Goal: Register for event/course: Sign up to attend an event or enroll in a course

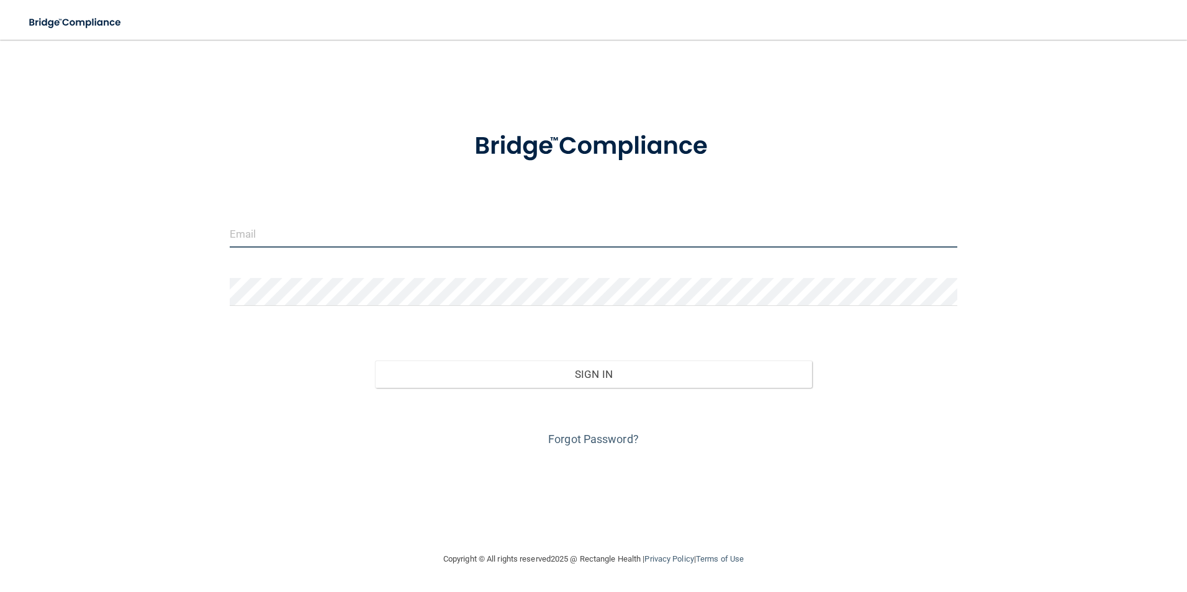
click at [398, 232] on input "email" at bounding box center [594, 234] width 728 height 28
type input "[EMAIL_ADDRESS][DOMAIN_NAME]"
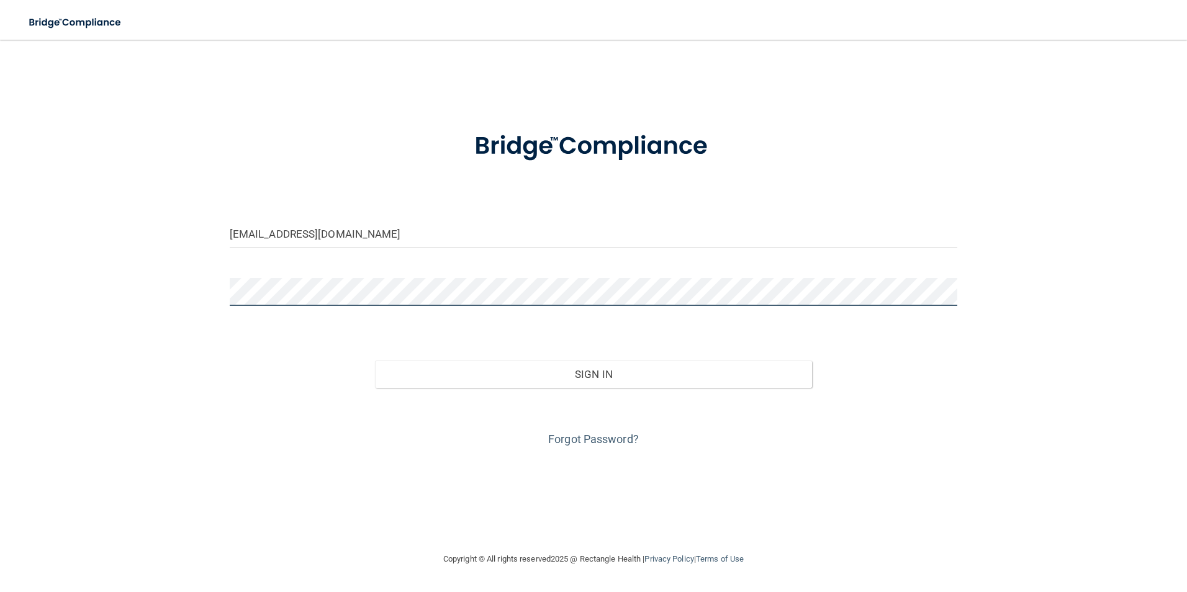
click at [375, 361] on button "Sign In" at bounding box center [593, 374] width 437 height 27
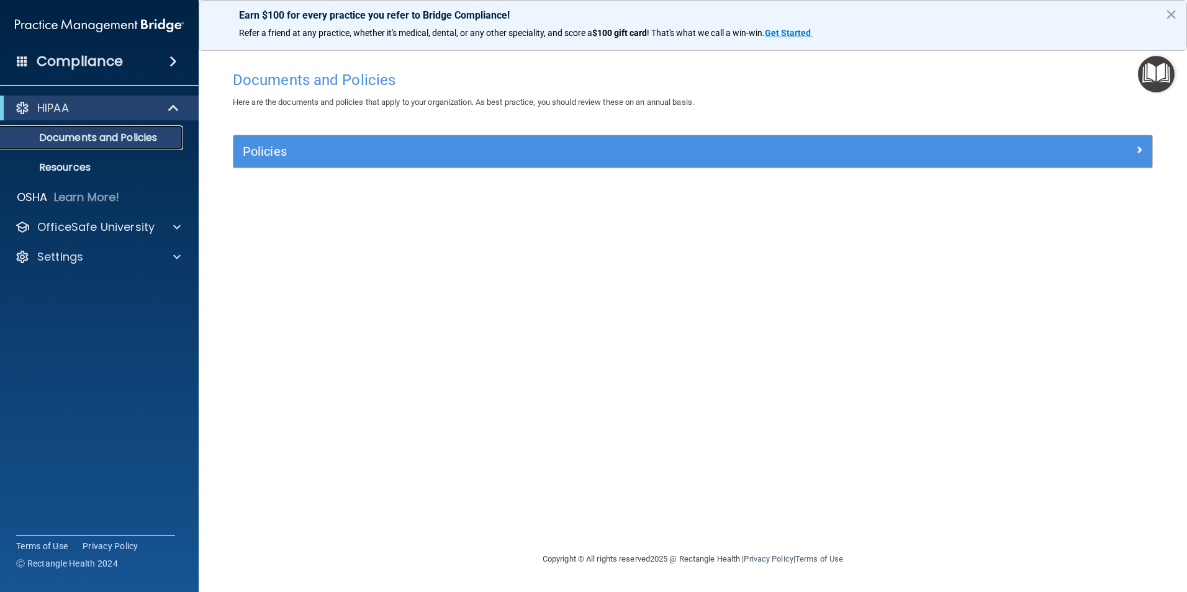
click at [139, 132] on p "Documents and Policies" at bounding box center [92, 138] width 169 height 12
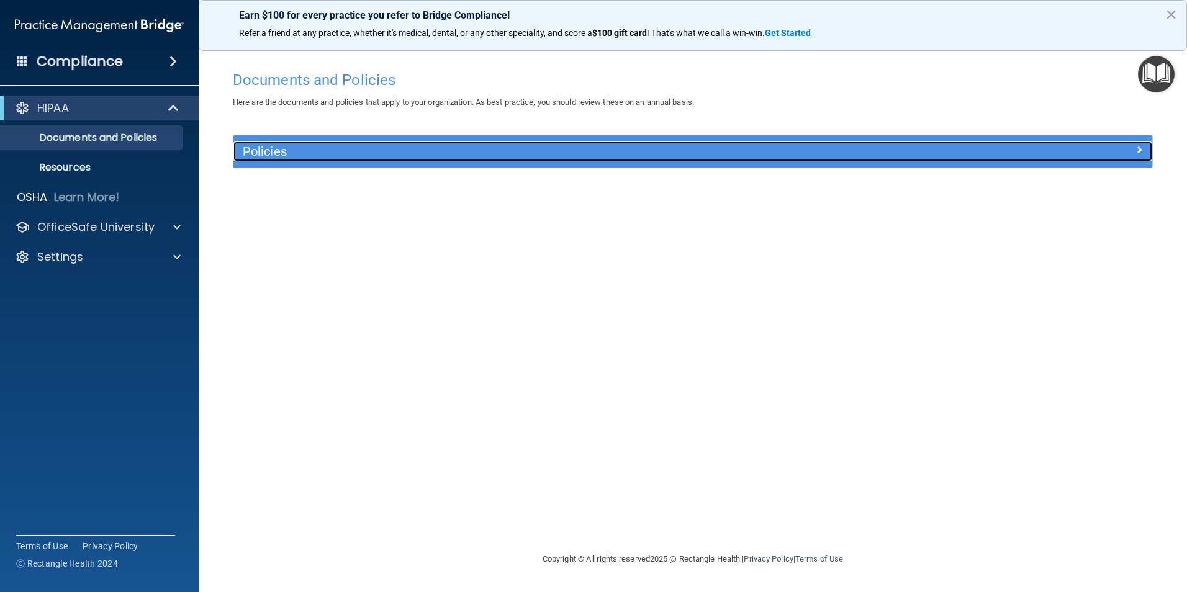
click at [286, 148] on h5 "Policies" at bounding box center [578, 152] width 670 height 14
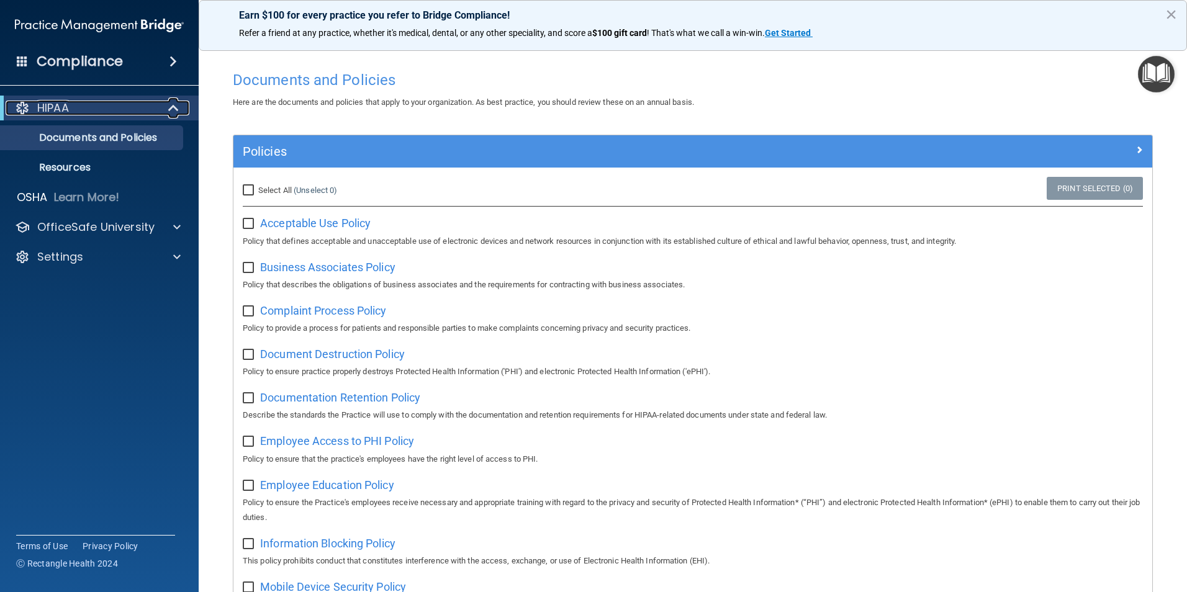
click at [178, 107] on span at bounding box center [174, 108] width 11 height 15
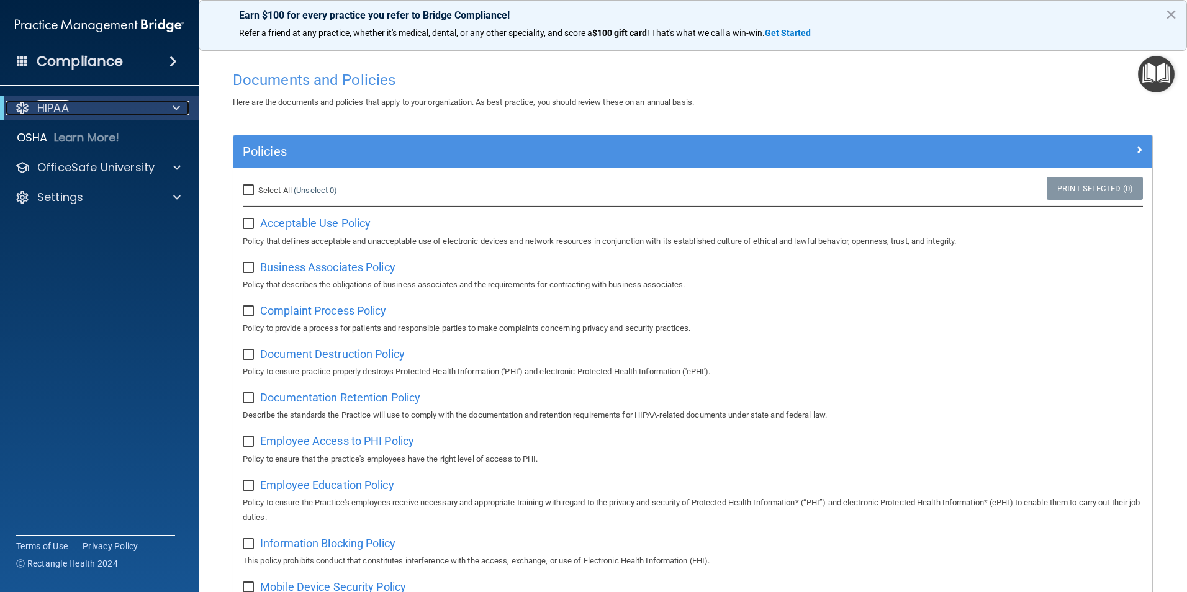
click at [178, 107] on span at bounding box center [176, 108] width 7 height 15
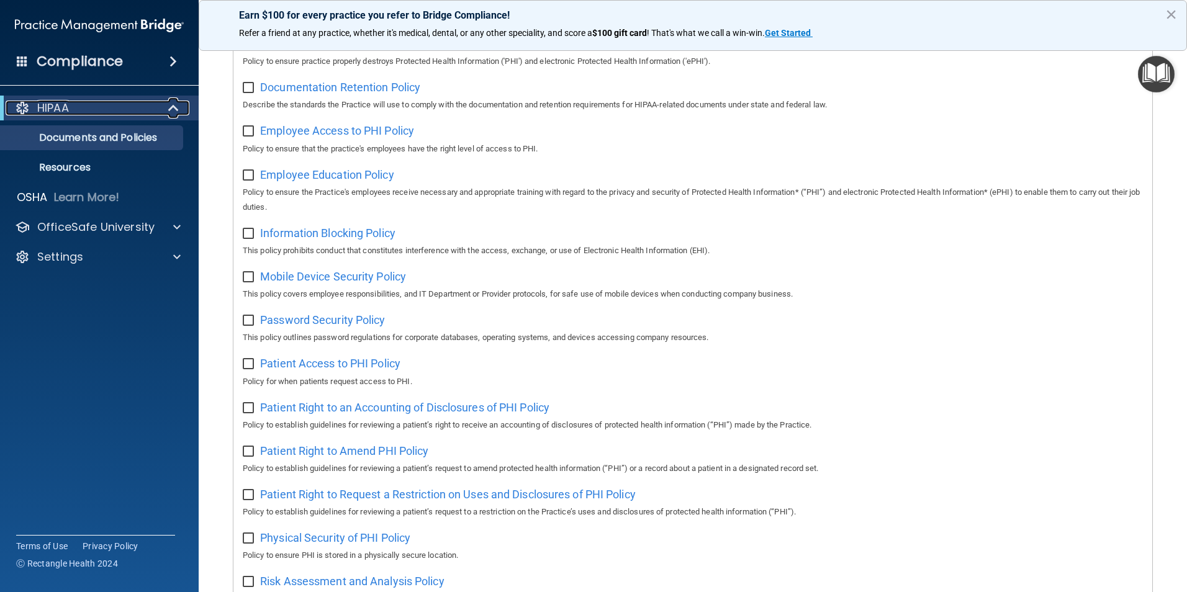
scroll to position [497, 0]
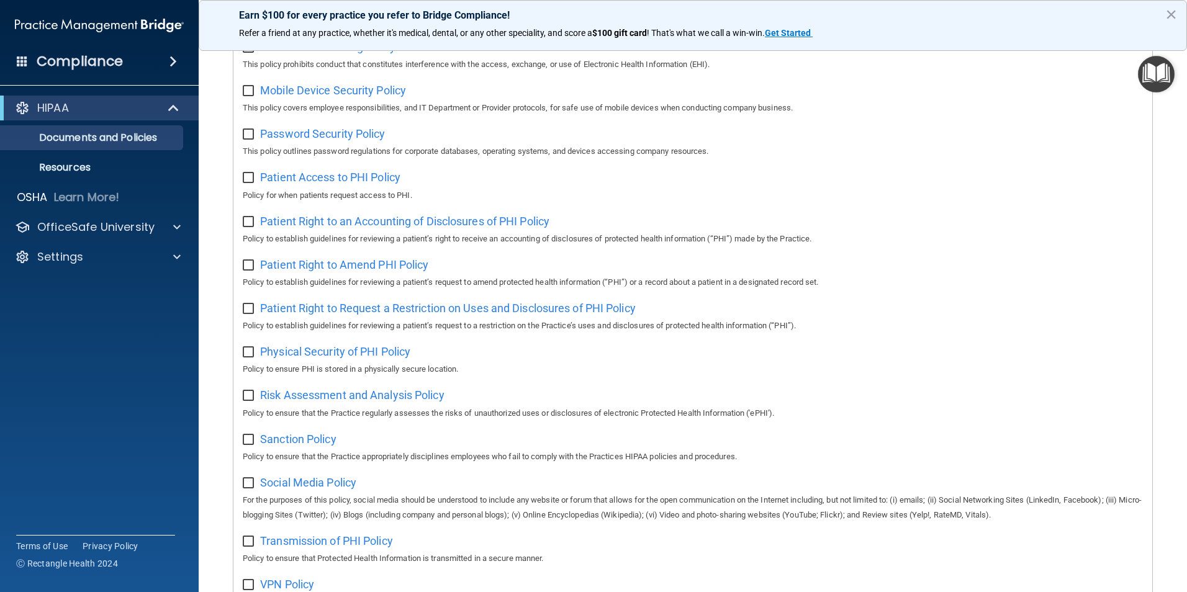
click at [248, 183] on input "checkbox" at bounding box center [250, 178] width 14 height 10
checkbox input "true"
click at [248, 227] on input "checkbox" at bounding box center [250, 222] width 14 height 10
checkbox input "true"
click at [246, 271] on input "checkbox" at bounding box center [250, 266] width 14 height 10
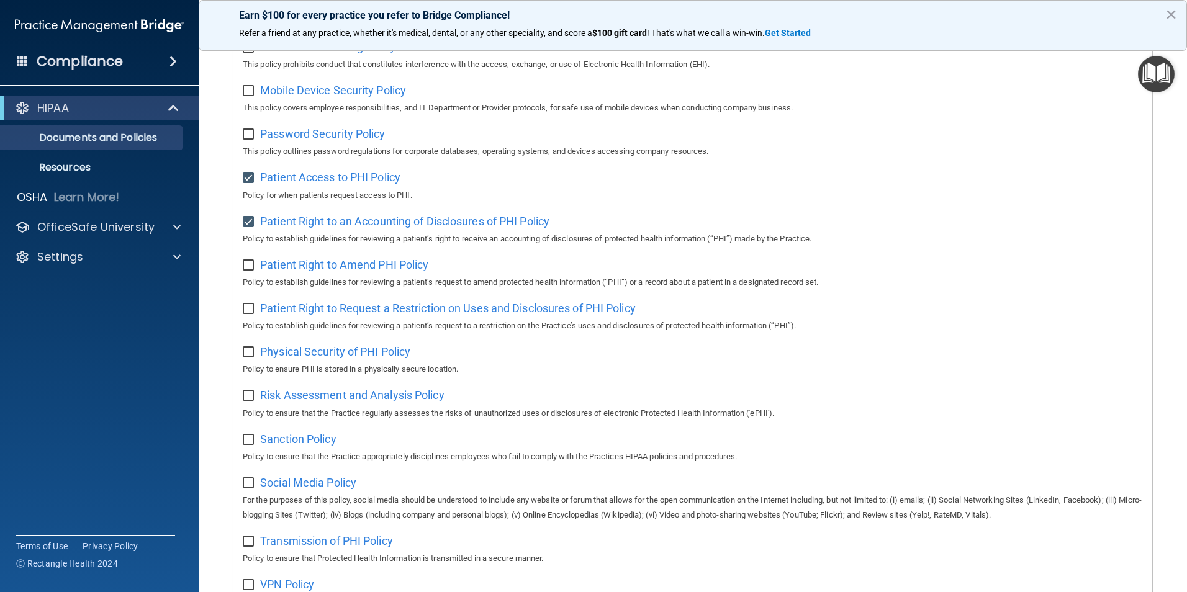
checkbox input "true"
click at [245, 314] on input "checkbox" at bounding box center [250, 309] width 14 height 10
checkbox input "true"
click at [248, 358] on input "checkbox" at bounding box center [250, 353] width 14 height 10
checkbox input "true"
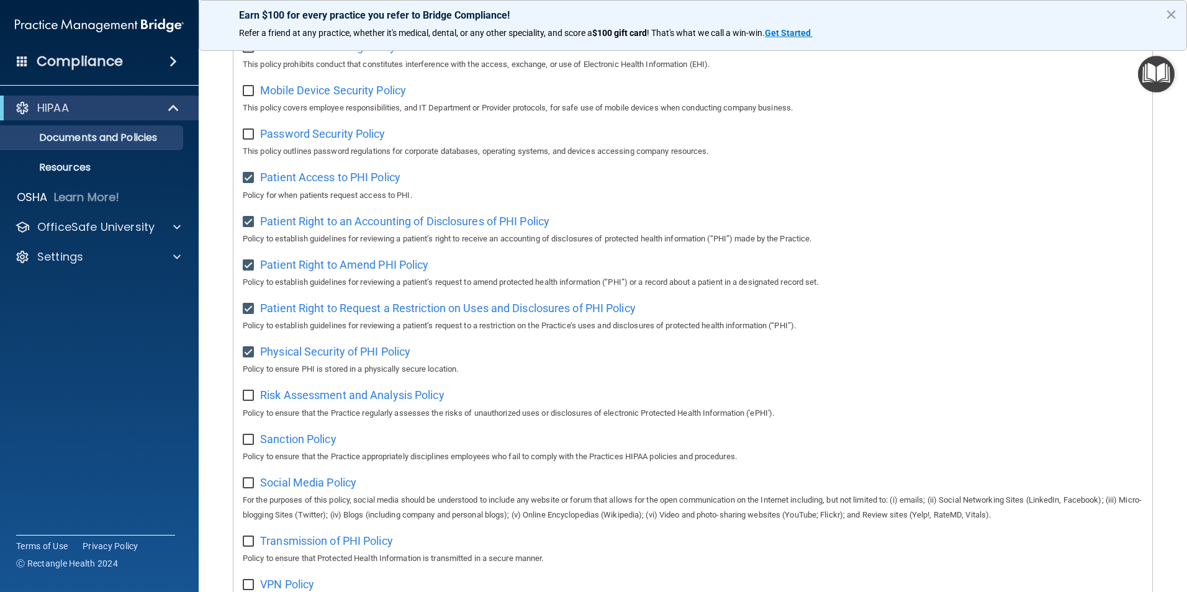
scroll to position [621, 0]
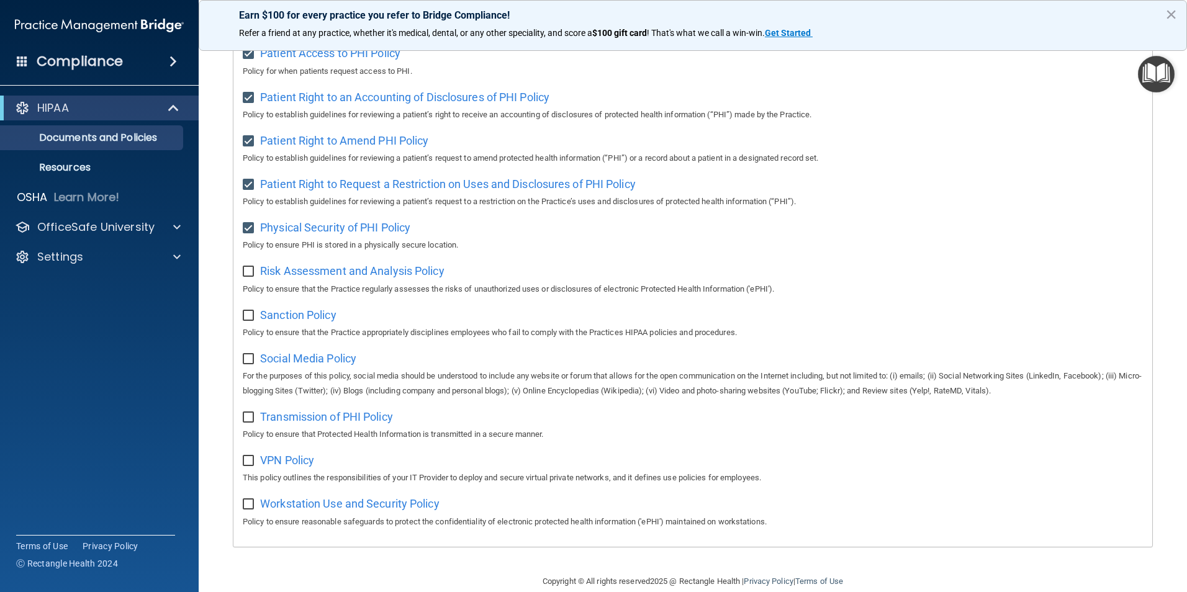
click at [246, 277] on input "checkbox" at bounding box center [250, 272] width 14 height 10
checkbox input "true"
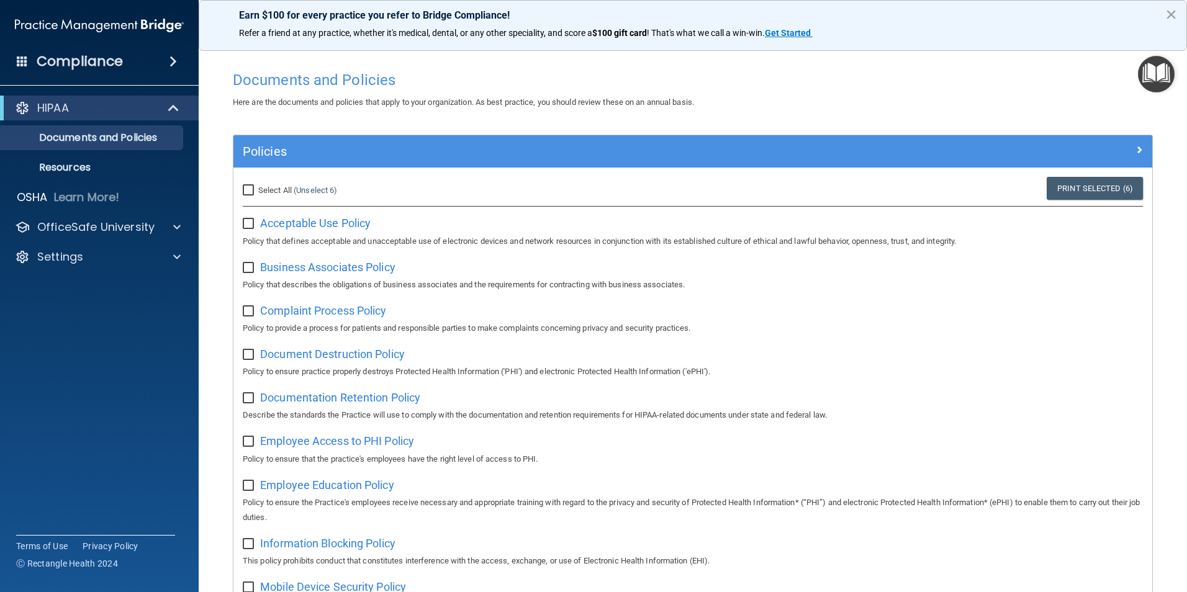
scroll to position [248, 0]
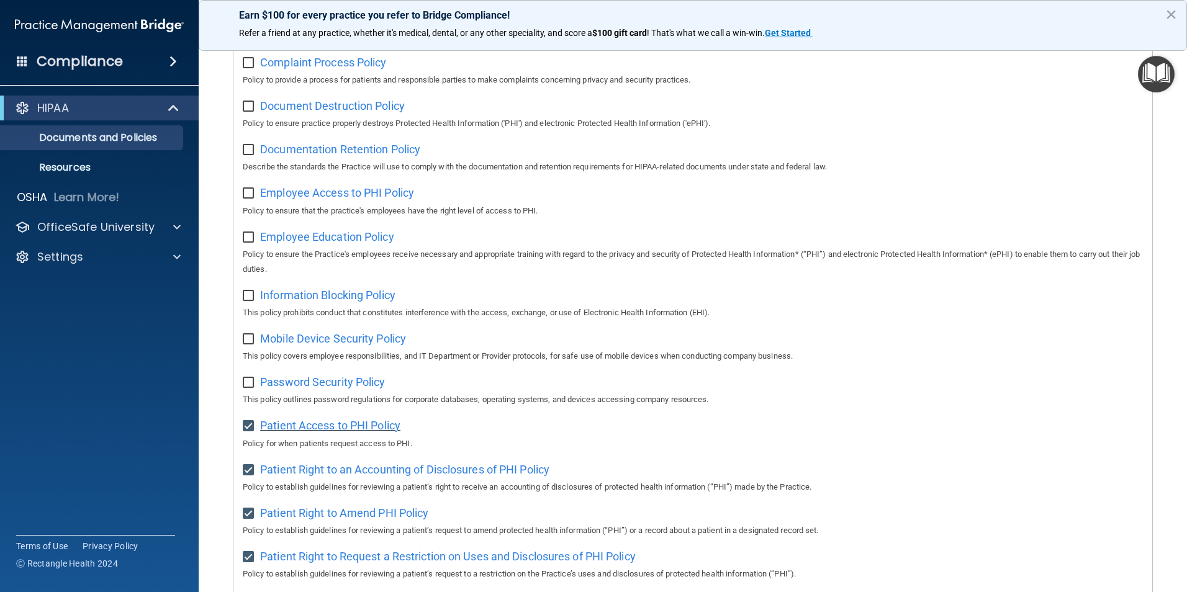
click at [310, 428] on span "Patient Access to PHI Policy" at bounding box center [330, 425] width 140 height 13
click at [73, 106] on div "HIPAA" at bounding box center [82, 108] width 153 height 15
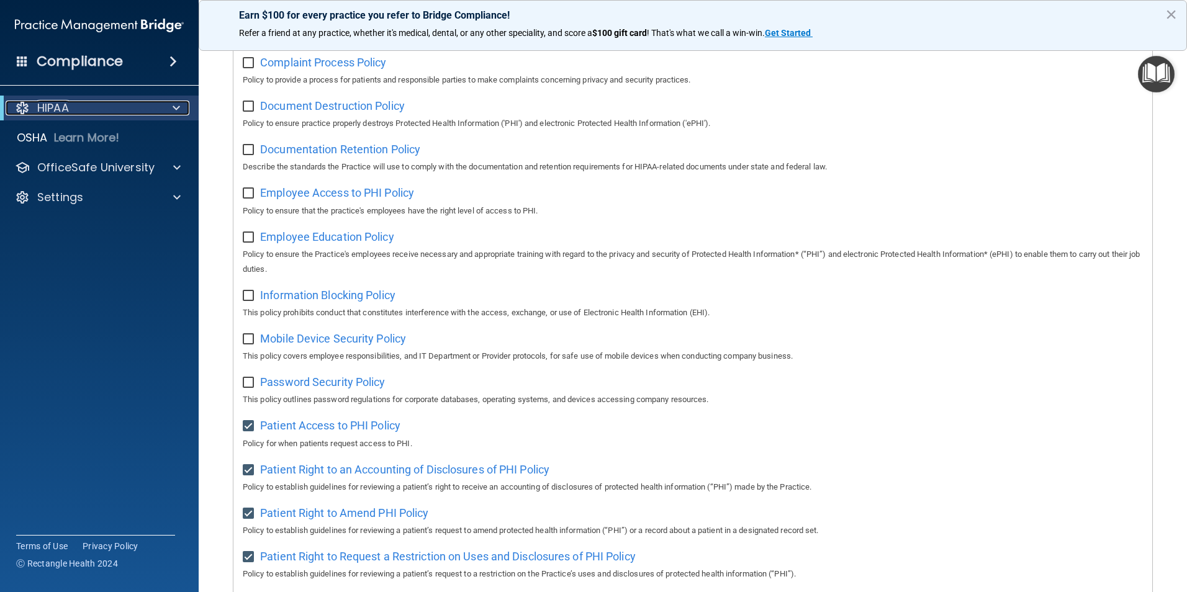
click at [73, 106] on div "HIPAA" at bounding box center [82, 108] width 153 height 15
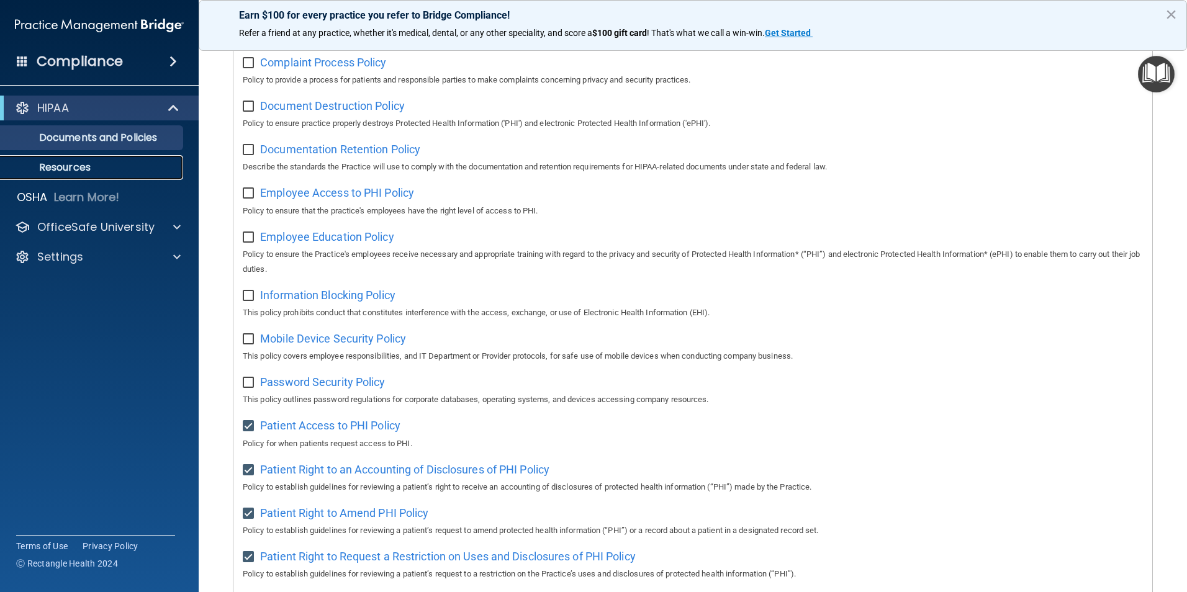
click at [74, 166] on p "Resources" at bounding box center [92, 167] width 169 height 12
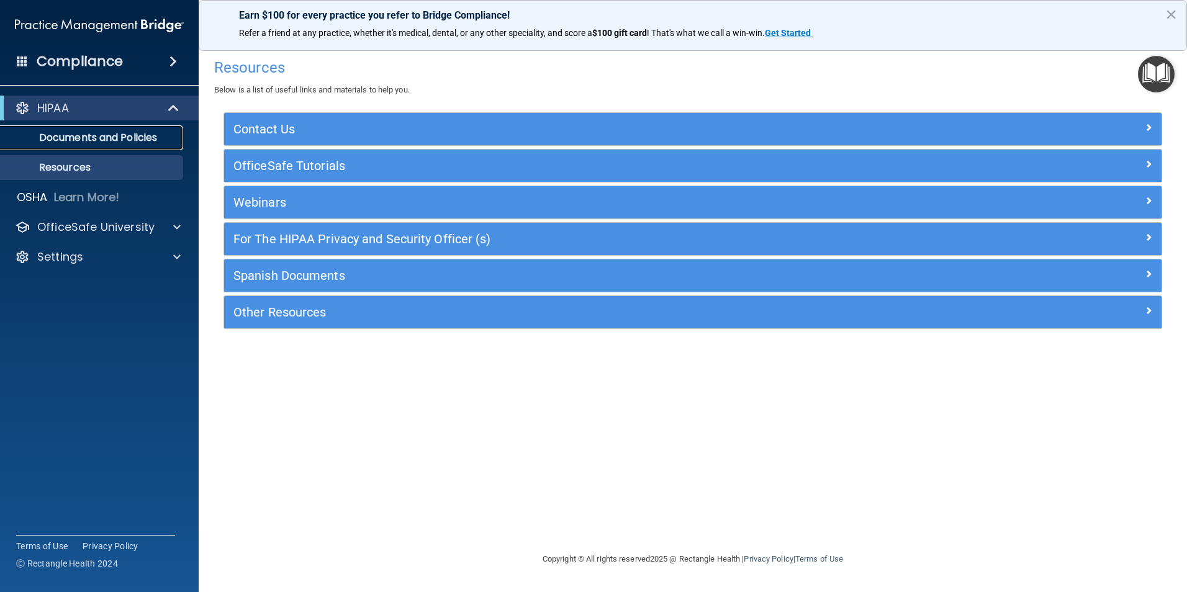
click at [77, 133] on p "Documents and Policies" at bounding box center [92, 138] width 169 height 12
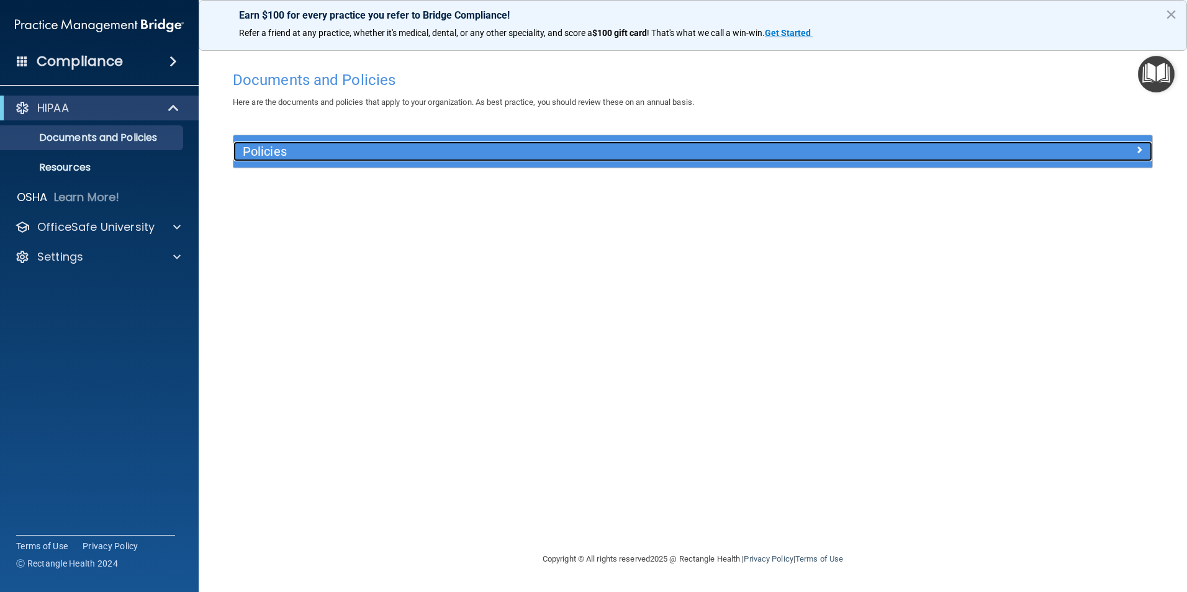
click at [1138, 151] on span at bounding box center [1138, 149] width 7 height 15
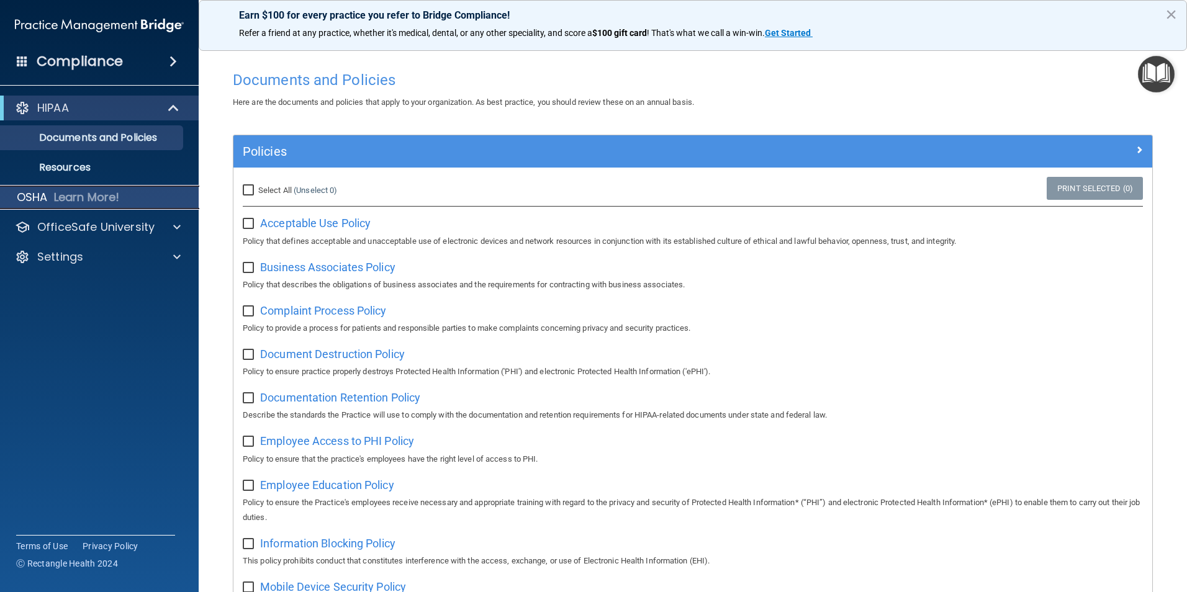
click at [61, 193] on p "Learn More!" at bounding box center [87, 197] width 66 height 15
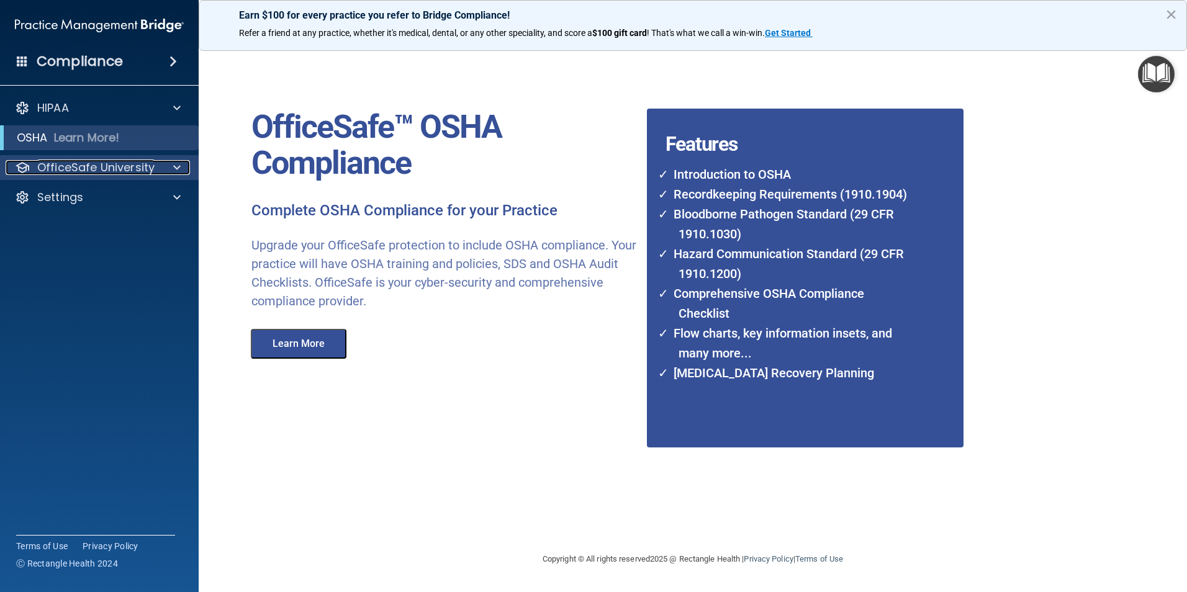
click at [59, 168] on p "OfficeSafe University" at bounding box center [95, 167] width 117 height 15
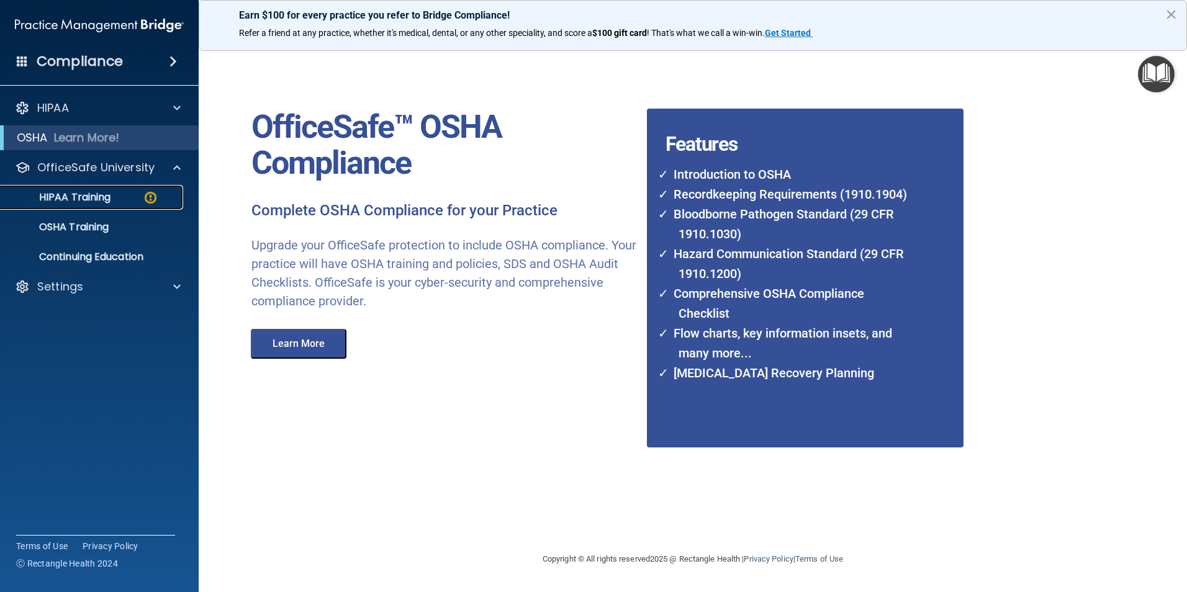
click at [70, 195] on p "HIPAA Training" at bounding box center [59, 197] width 102 height 12
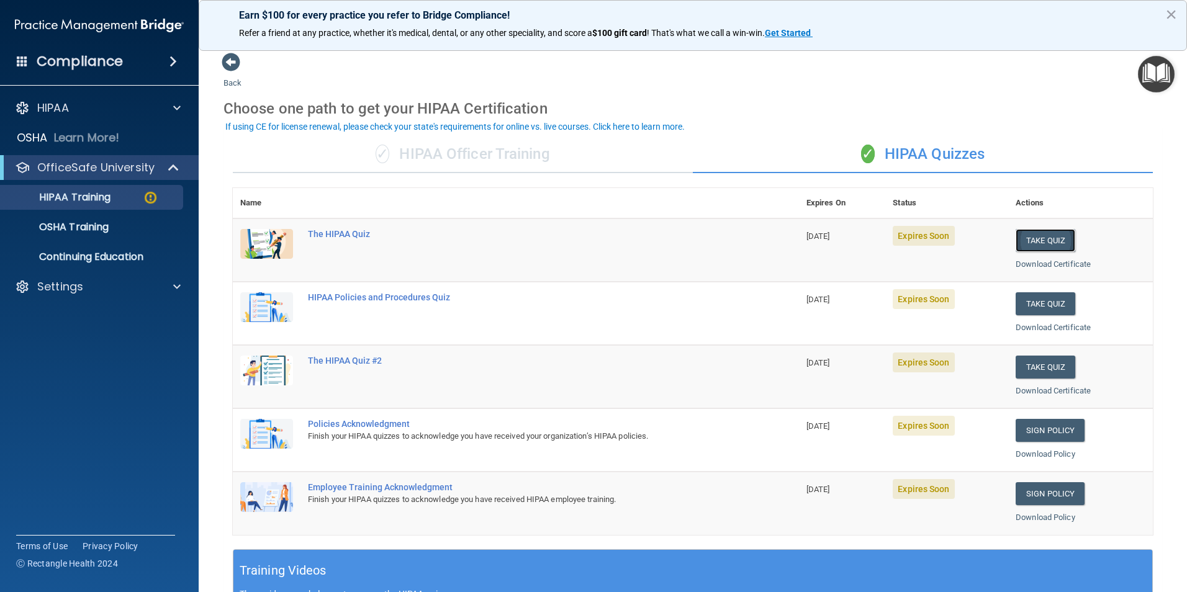
click at [1028, 236] on button "Take Quiz" at bounding box center [1045, 240] width 60 height 23
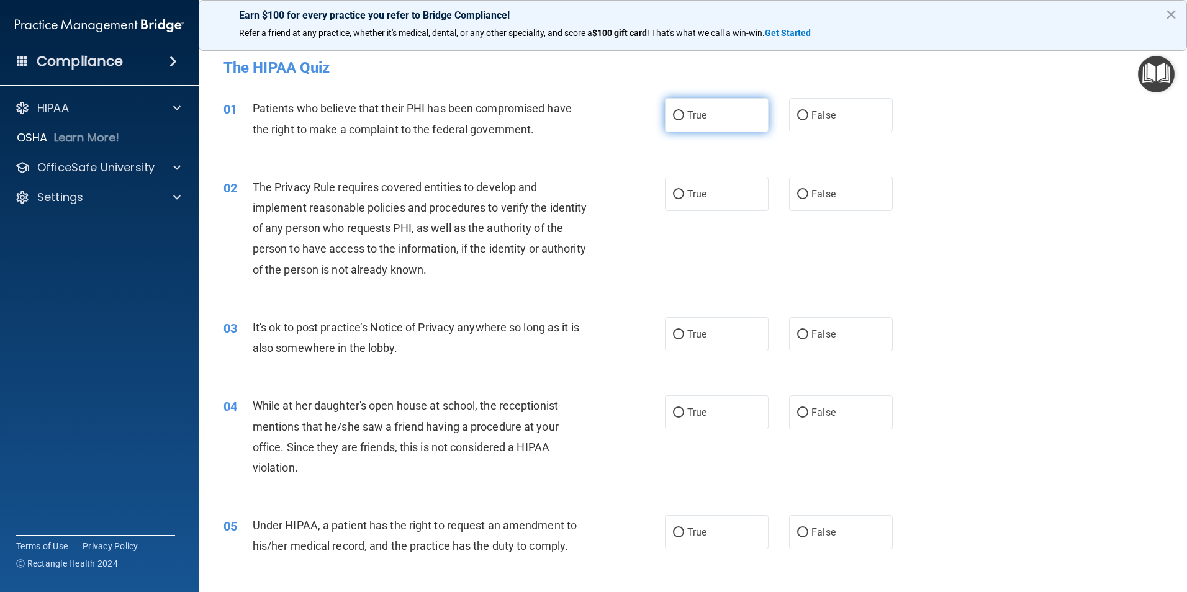
click at [673, 117] on input "True" at bounding box center [678, 115] width 11 height 9
radio input "true"
click at [673, 197] on input "True" at bounding box center [678, 194] width 11 height 9
radio input "true"
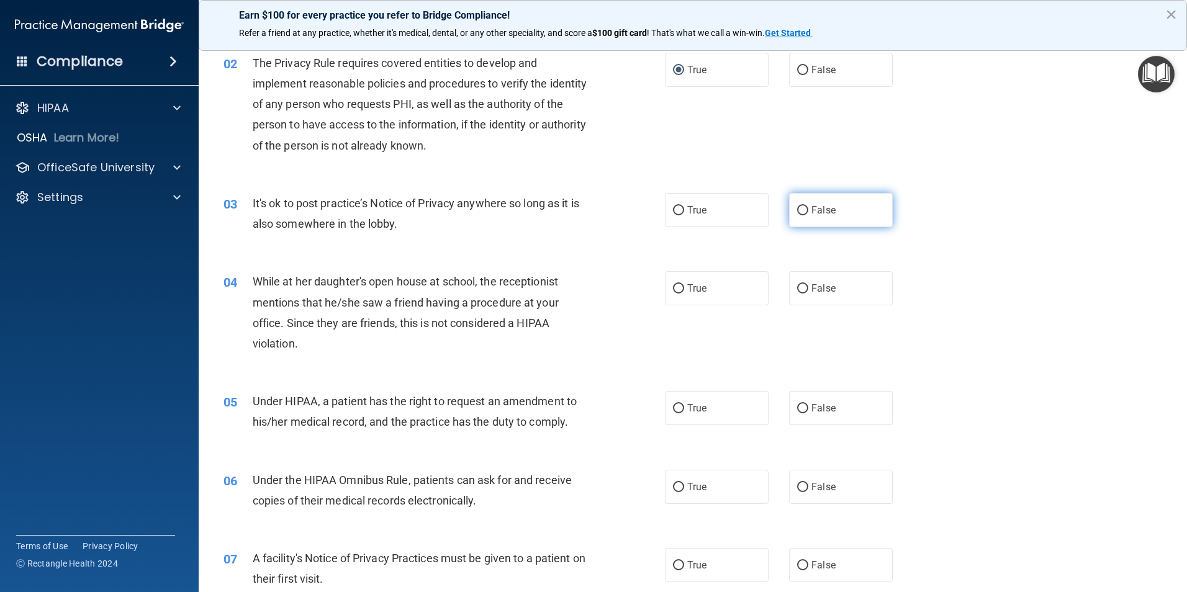
click at [797, 207] on input "False" at bounding box center [802, 210] width 11 height 9
radio input "true"
click at [673, 290] on input "True" at bounding box center [678, 288] width 11 height 9
radio input "true"
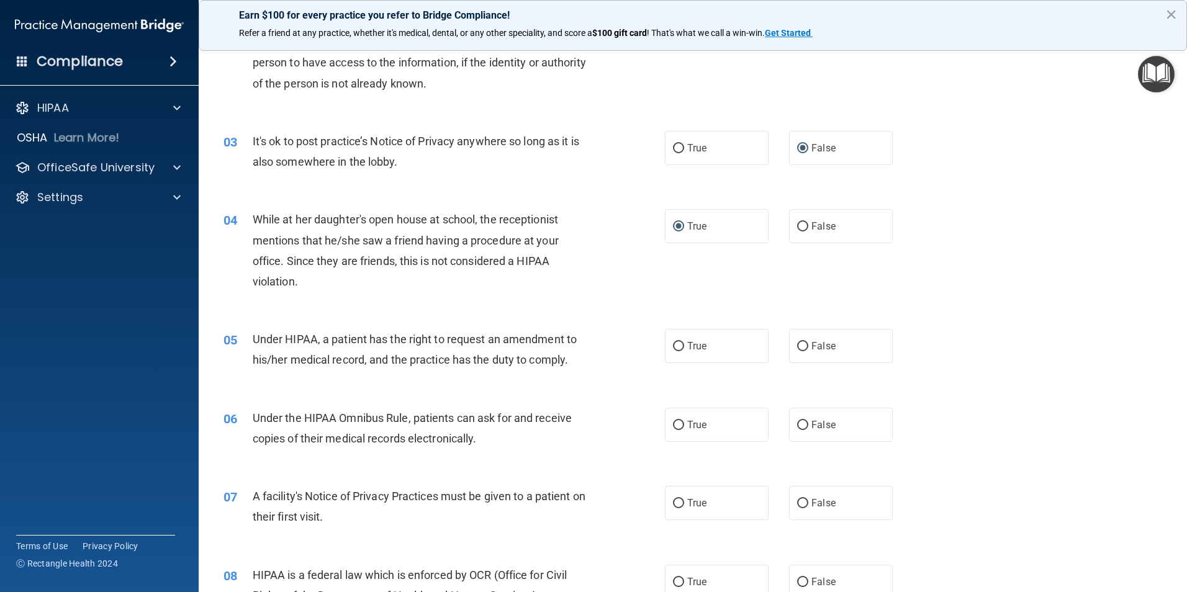
scroll to position [248, 0]
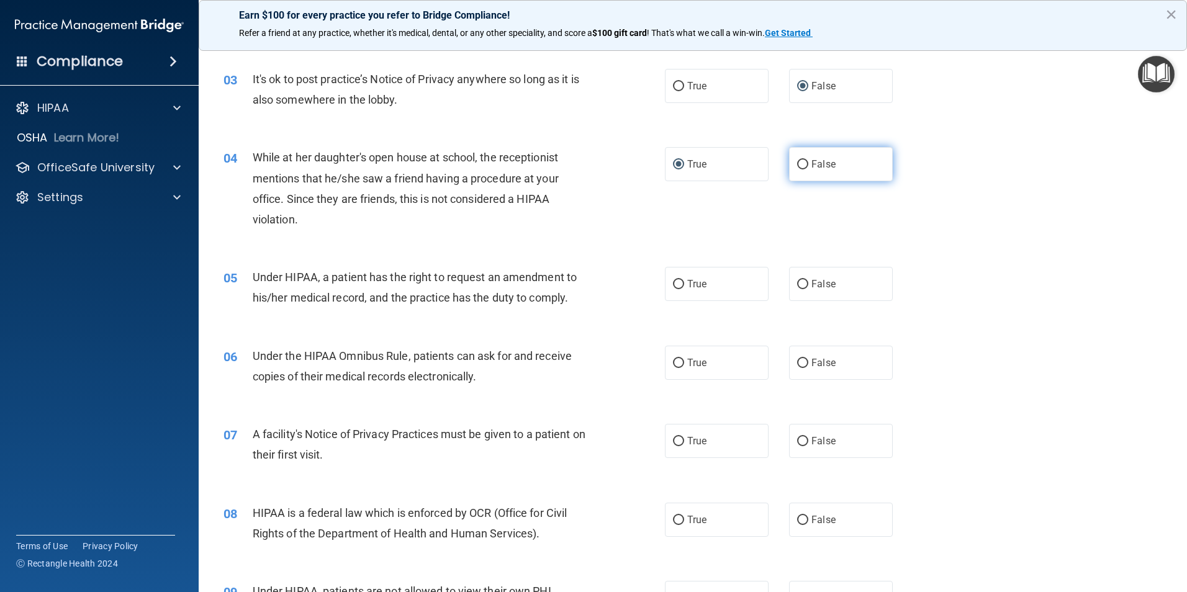
click at [797, 166] on input "False" at bounding box center [802, 164] width 11 height 9
radio input "true"
radio input "false"
click at [797, 286] on input "False" at bounding box center [802, 284] width 11 height 9
radio input "true"
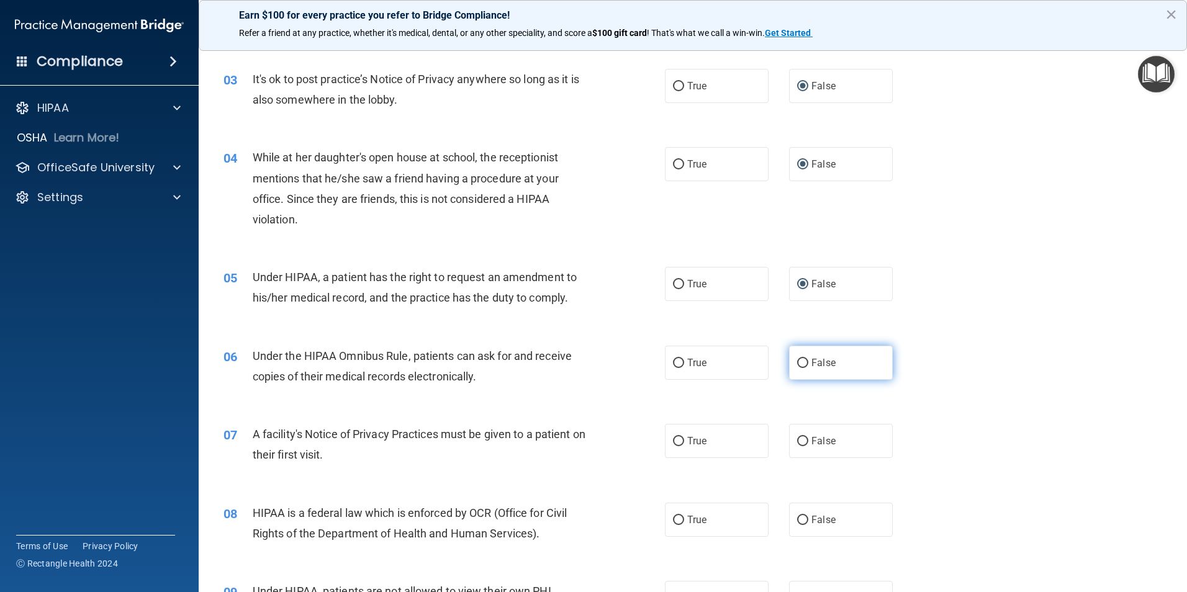
click at [797, 364] on input "False" at bounding box center [802, 363] width 11 height 9
radio input "true"
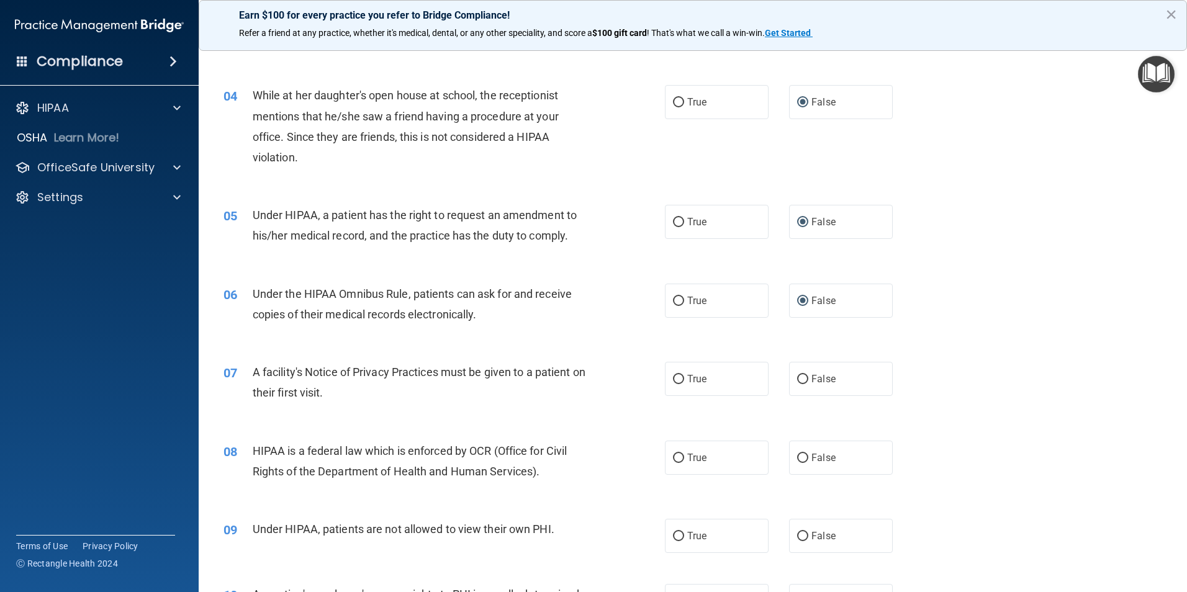
scroll to position [372, 0]
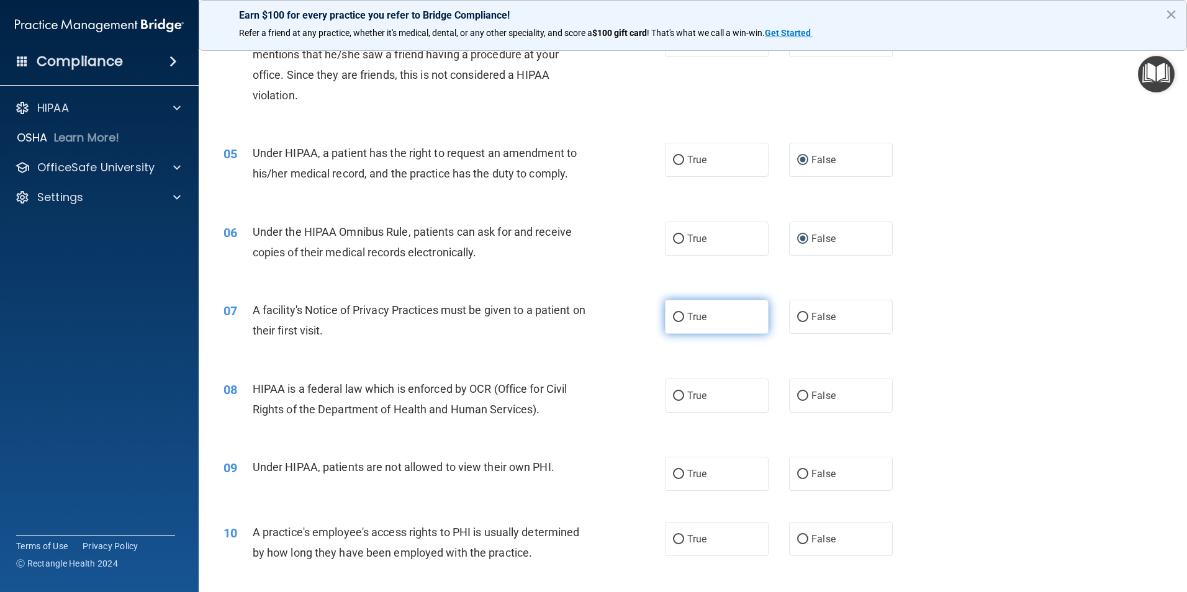
click at [673, 318] on input "True" at bounding box center [678, 317] width 11 height 9
radio input "true"
click at [673, 395] on input "True" at bounding box center [678, 396] width 11 height 9
radio input "true"
click at [799, 477] on input "False" at bounding box center [802, 474] width 11 height 9
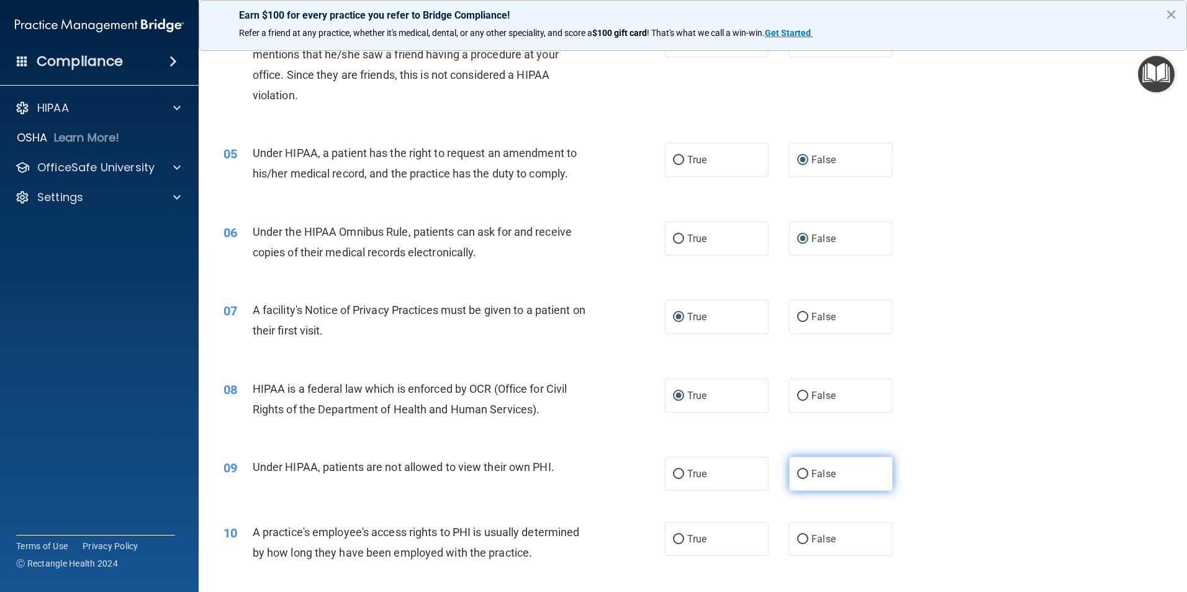
radio input "true"
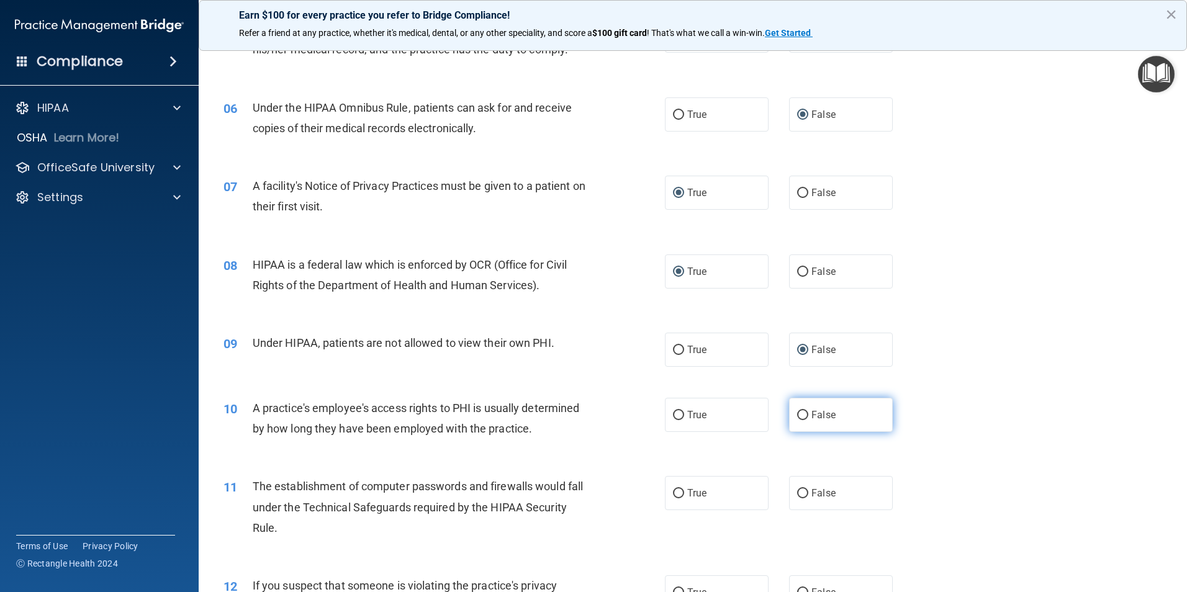
click at [797, 418] on input "False" at bounding box center [802, 415] width 11 height 9
radio input "true"
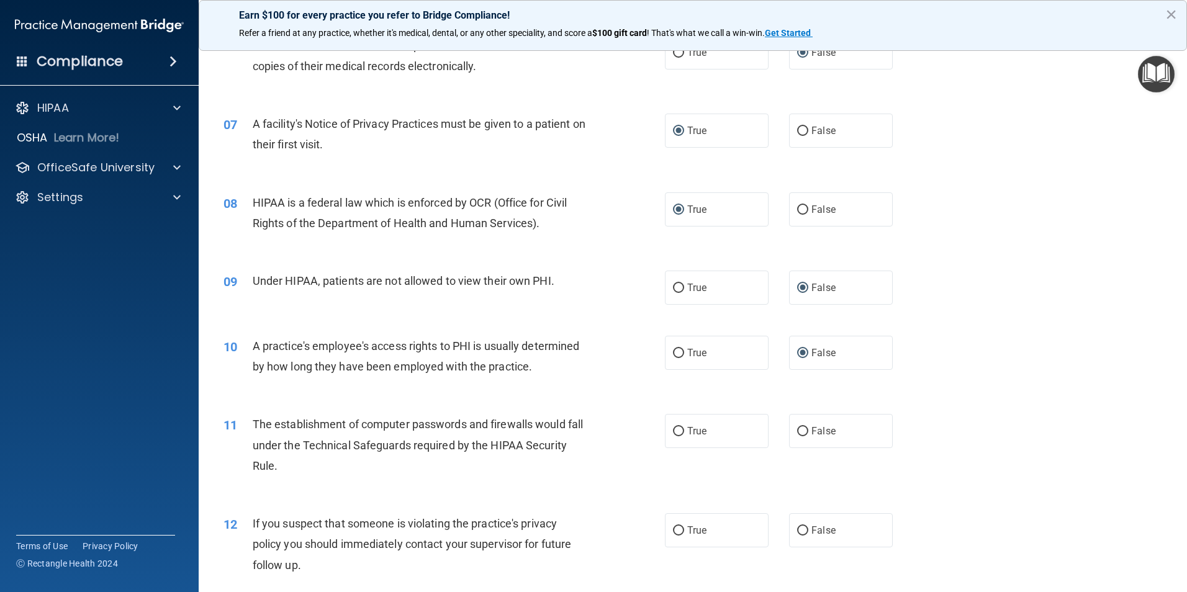
scroll to position [621, 0]
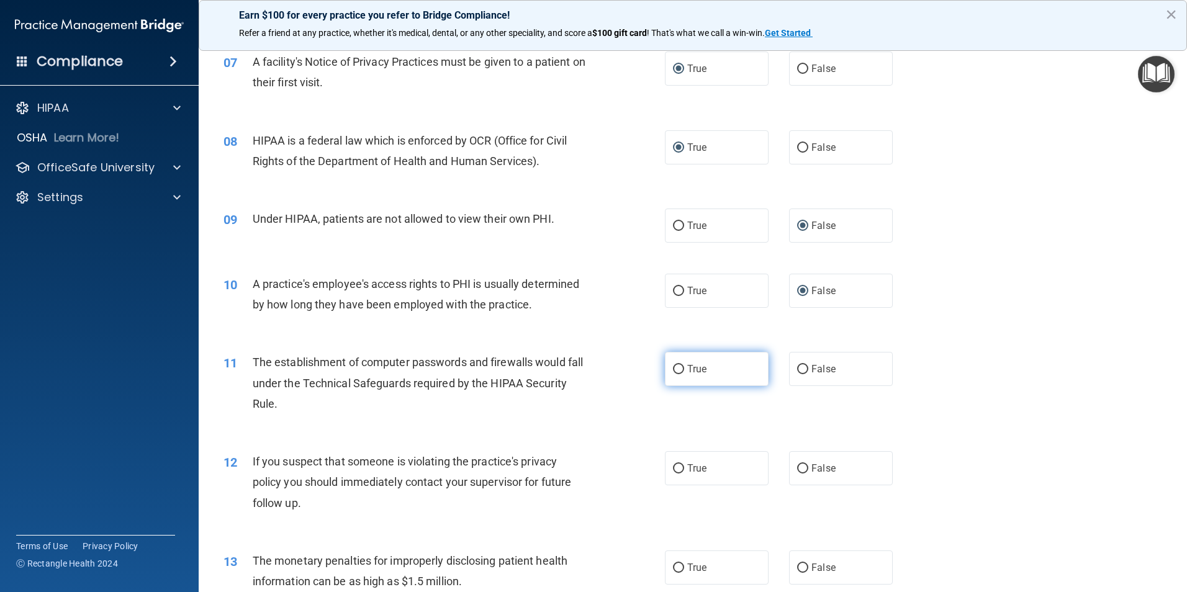
click at [675, 371] on input "True" at bounding box center [678, 369] width 11 height 9
radio input "true"
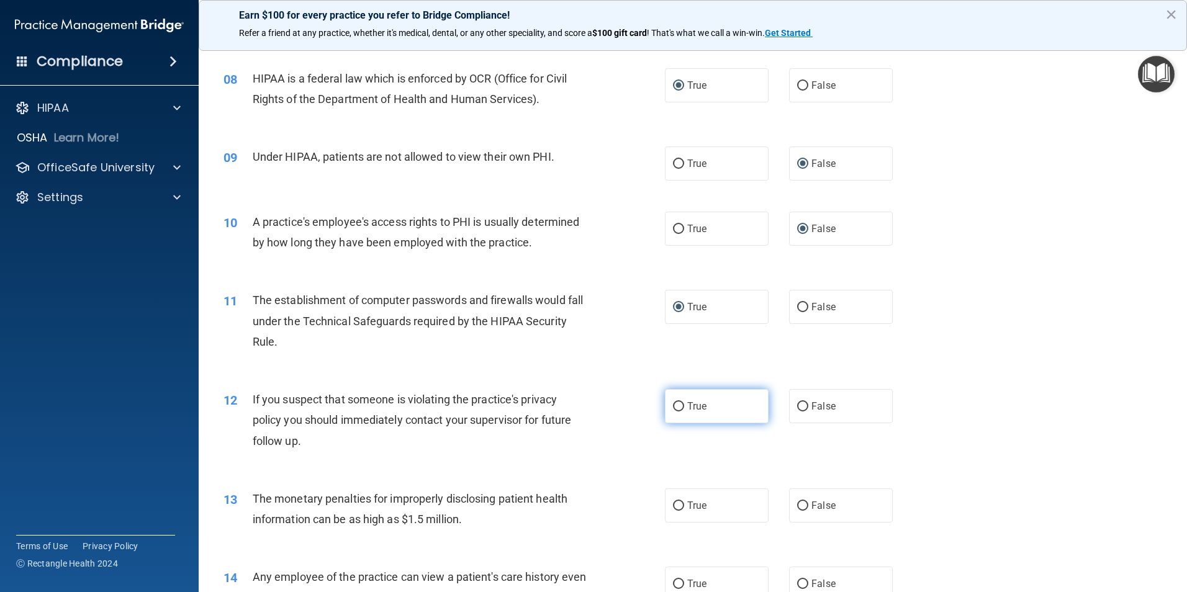
click at [675, 409] on input "True" at bounding box center [678, 406] width 11 height 9
radio input "true"
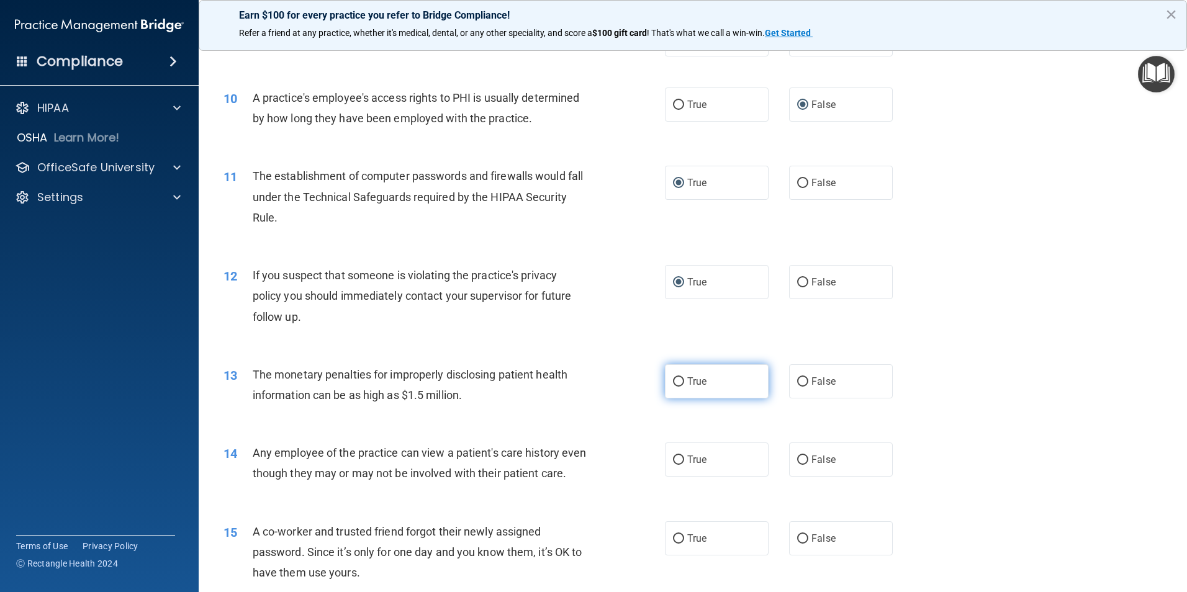
click at [677, 386] on input "True" at bounding box center [678, 381] width 11 height 9
radio input "true"
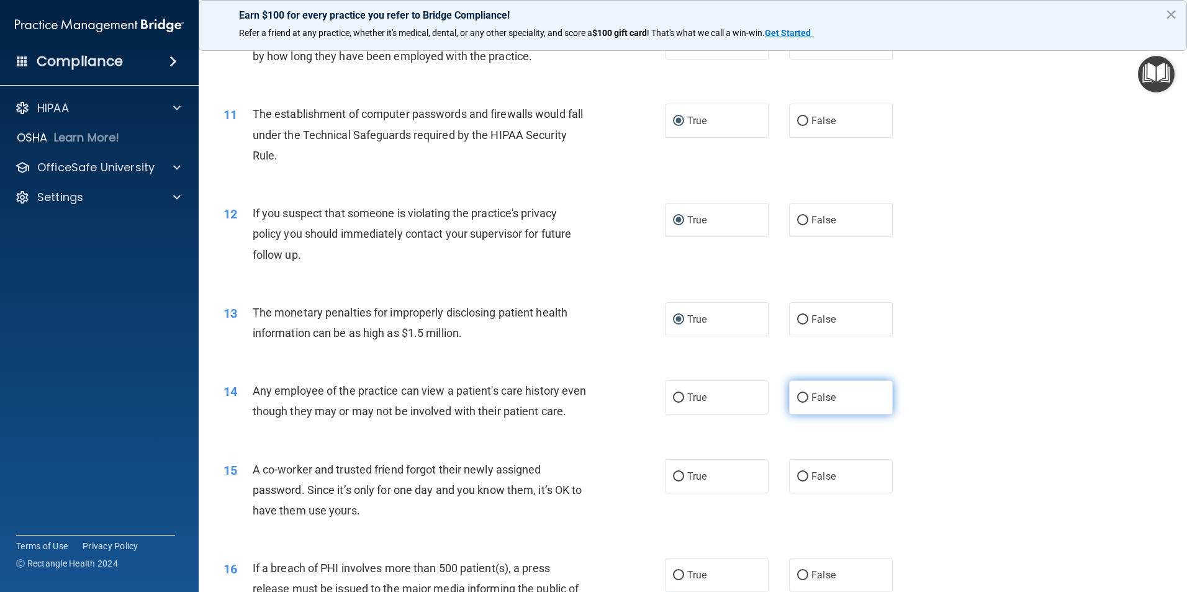
click at [797, 402] on input "False" at bounding box center [802, 398] width 11 height 9
radio input "true"
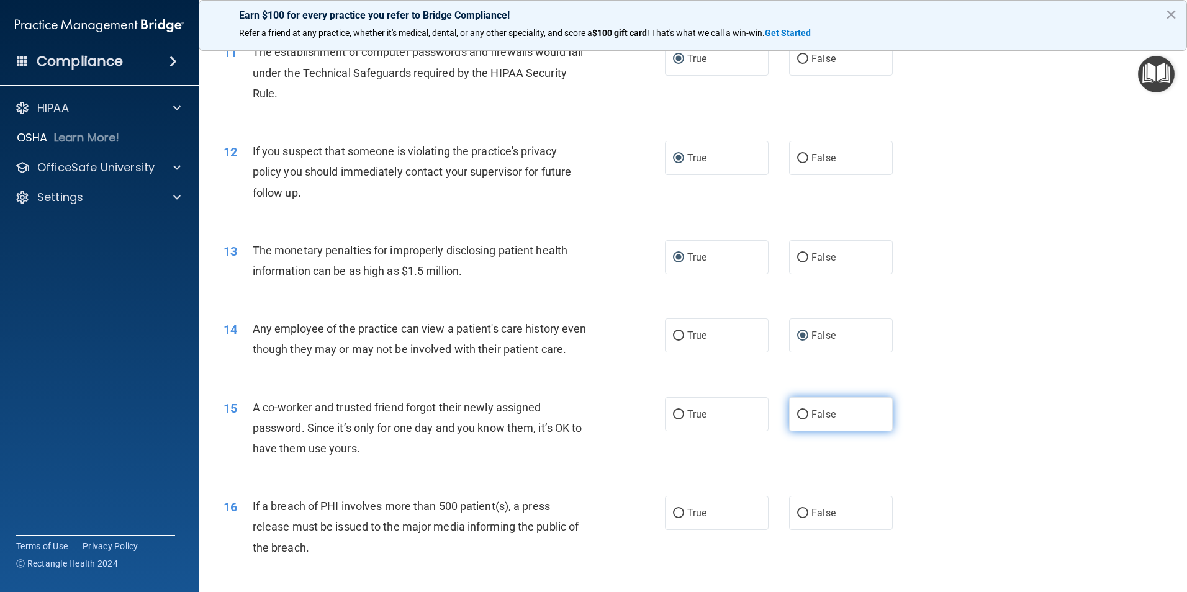
click at [790, 431] on label "False" at bounding box center [841, 414] width 104 height 34
click at [797, 420] on input "False" at bounding box center [802, 414] width 11 height 9
radio input "true"
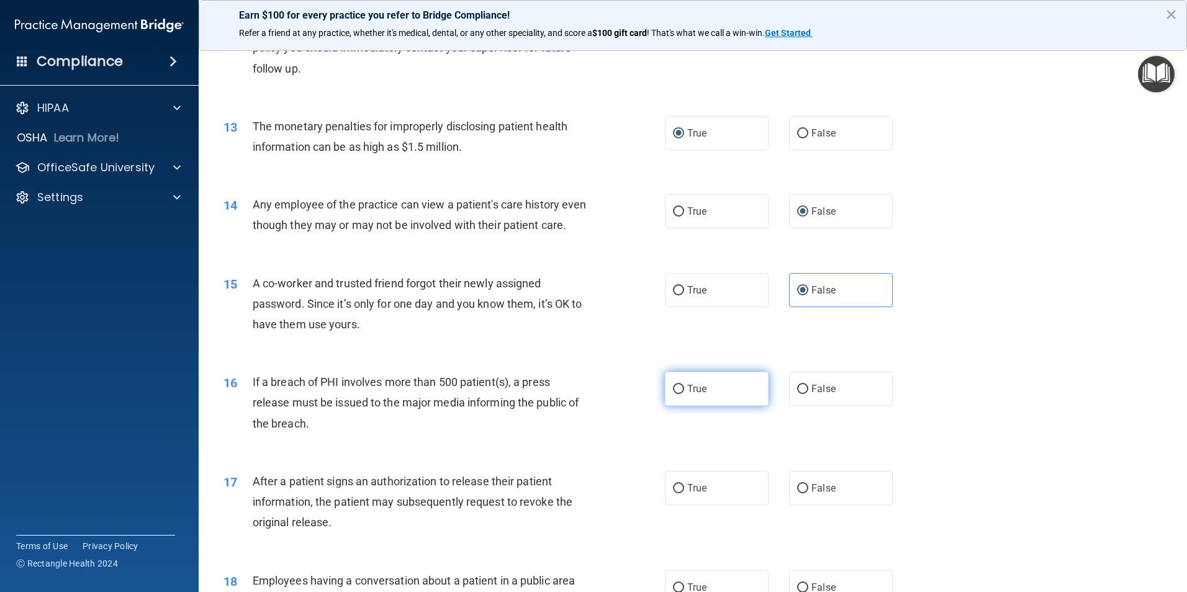
click at [673, 394] on input "True" at bounding box center [678, 389] width 11 height 9
radio input "true"
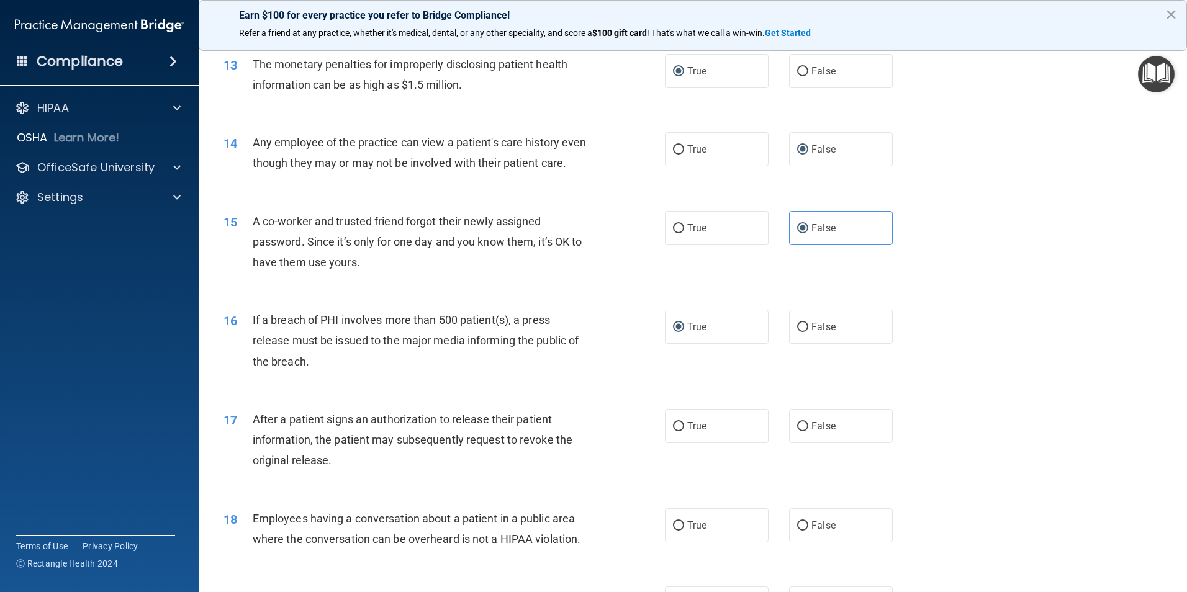
scroll to position [1179, 0]
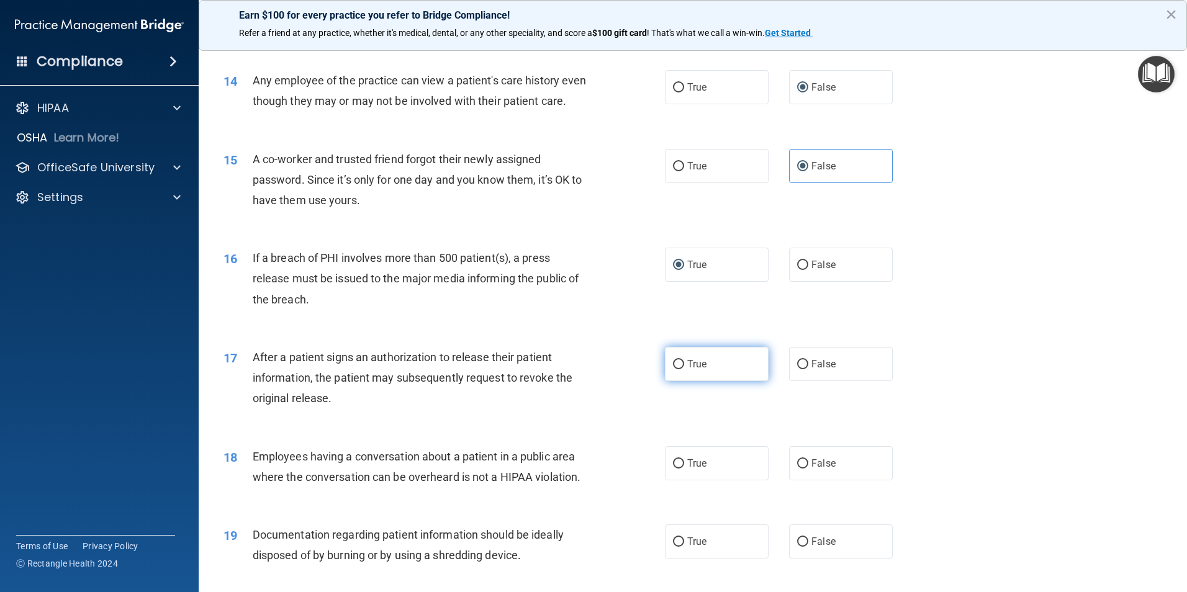
click at [675, 369] on input "True" at bounding box center [678, 364] width 11 height 9
radio input "true"
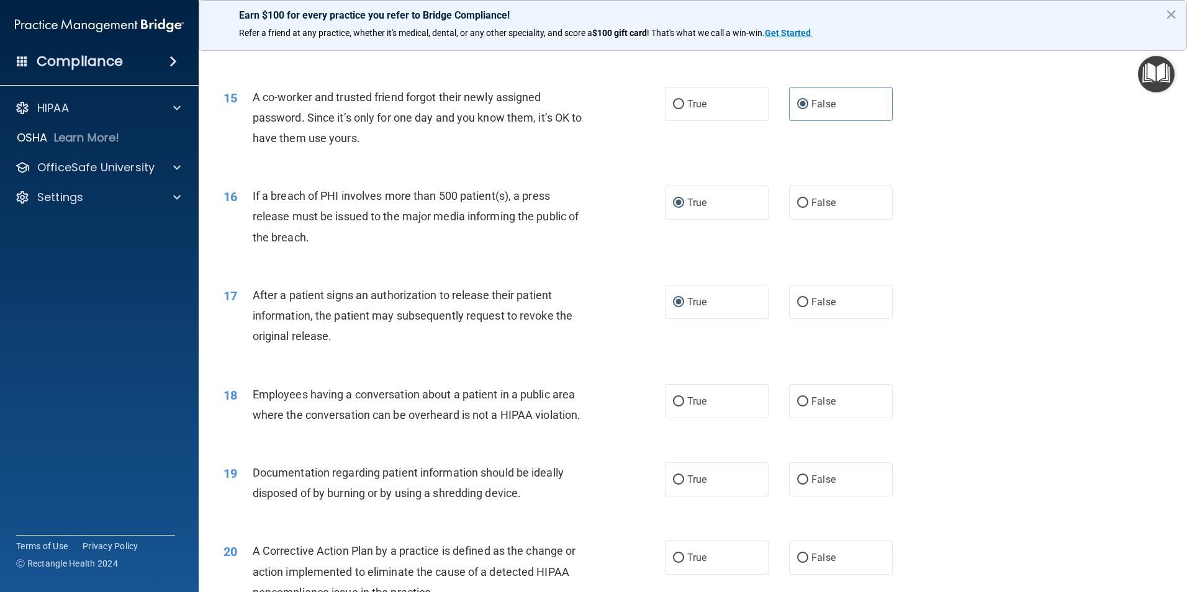
scroll to position [1303, 0]
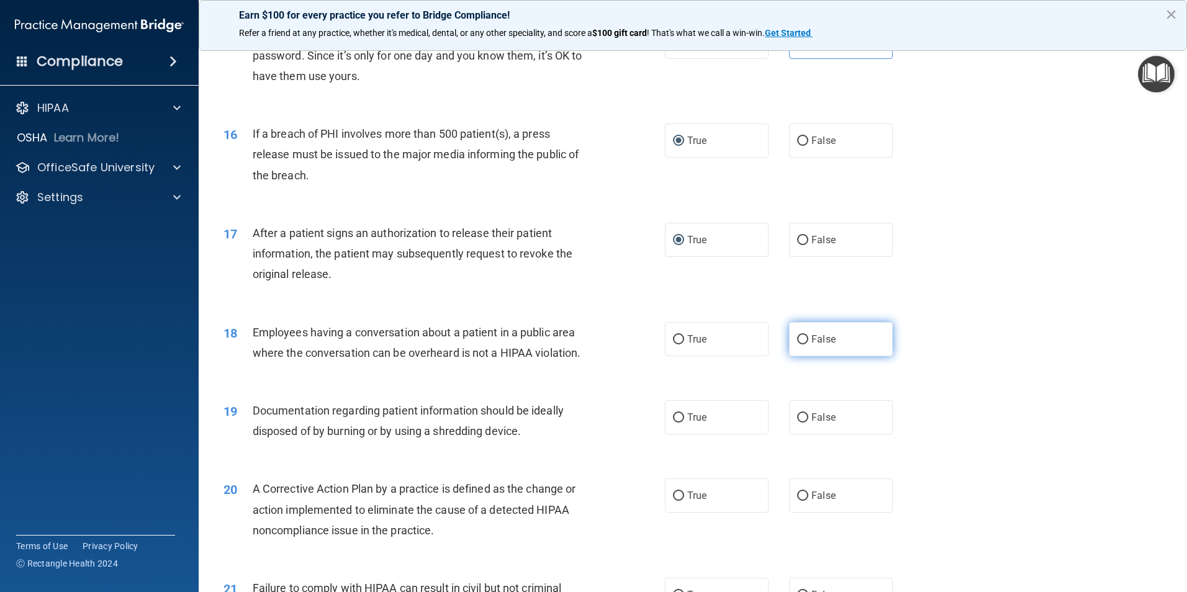
click at [800, 344] on input "False" at bounding box center [802, 339] width 11 height 9
radio input "true"
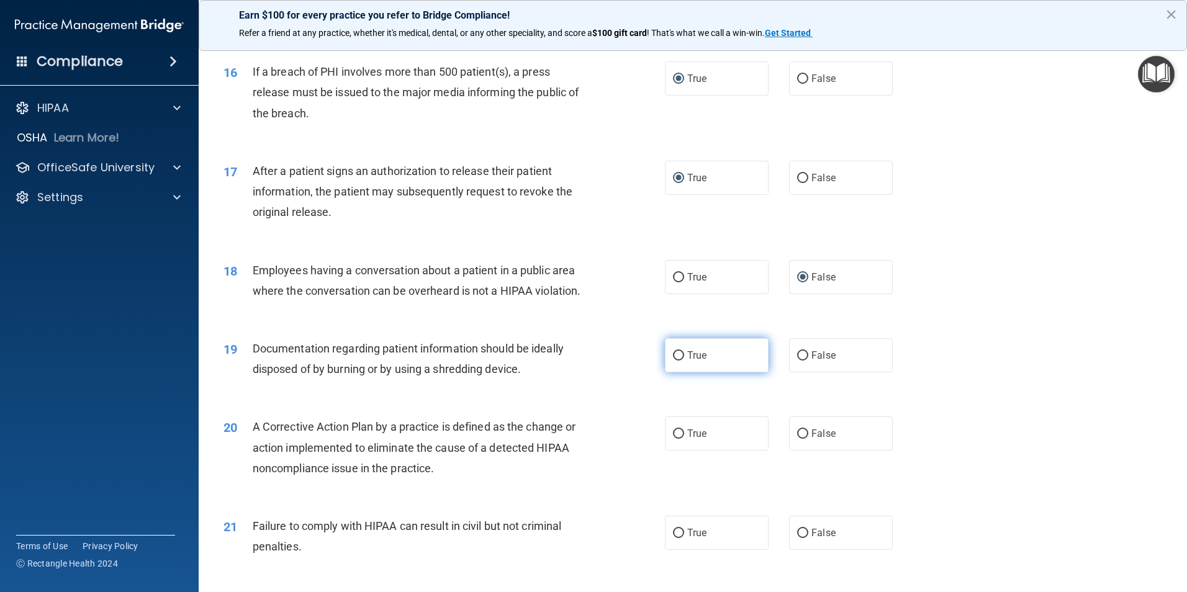
click at [673, 361] on input "True" at bounding box center [678, 355] width 11 height 9
radio input "true"
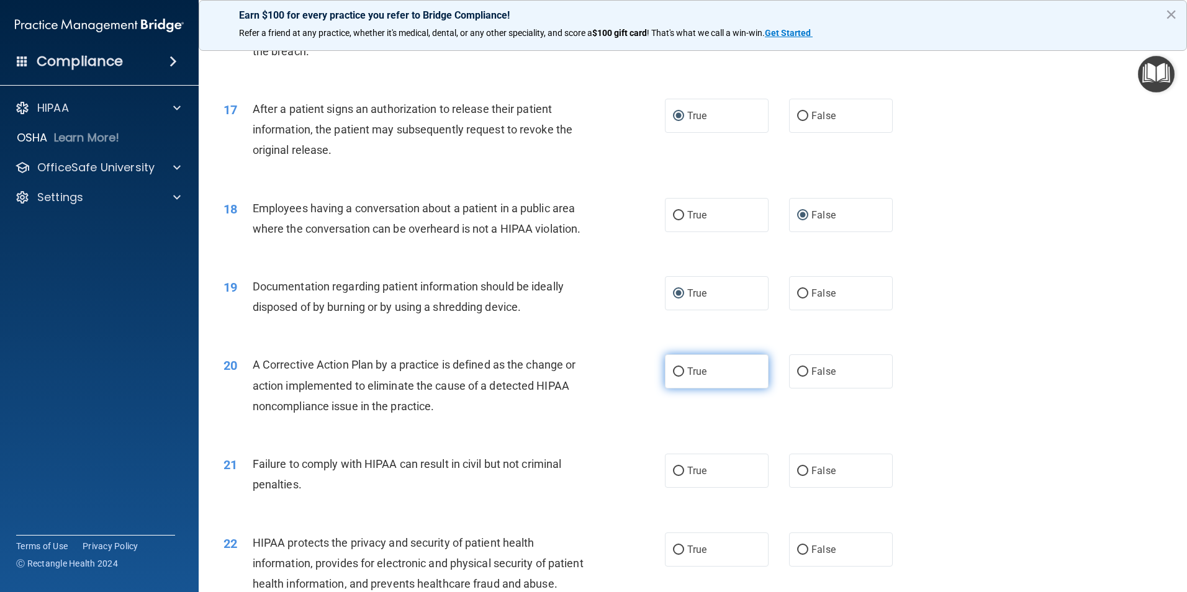
click at [673, 377] on input "True" at bounding box center [678, 371] width 11 height 9
radio input "true"
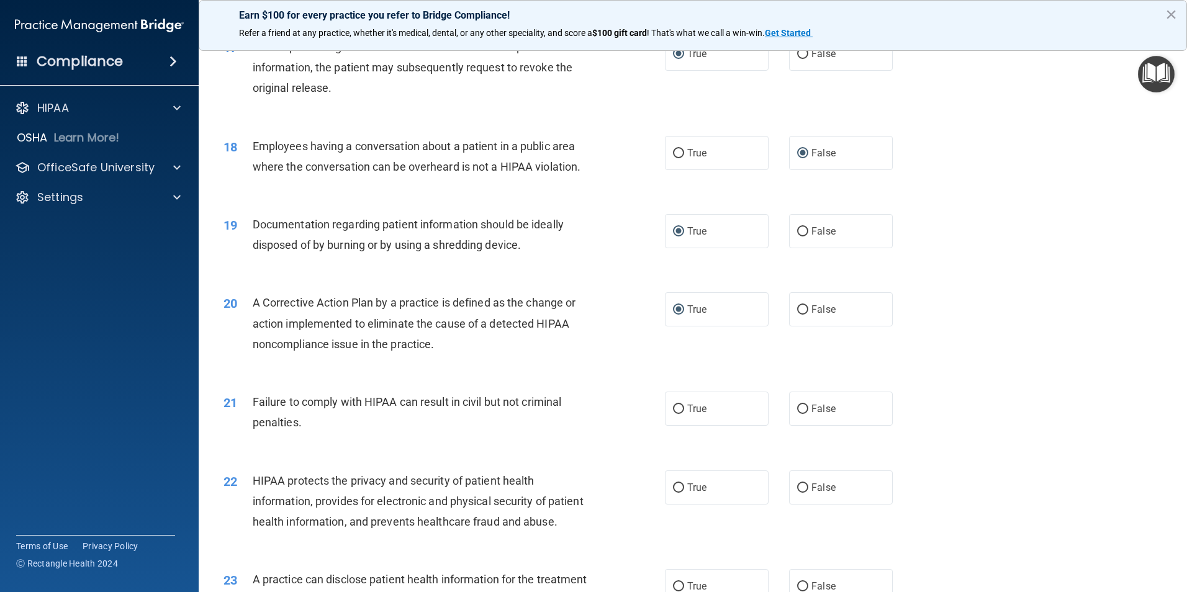
scroll to position [1552, 0]
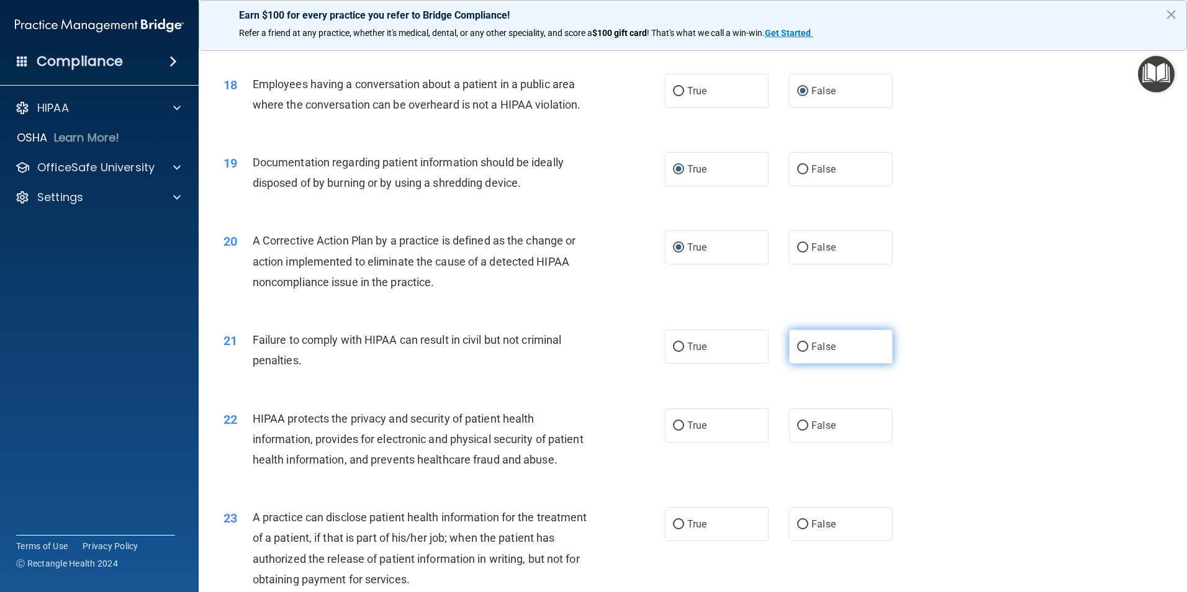
click at [800, 352] on input "False" at bounding box center [802, 347] width 11 height 9
radio input "true"
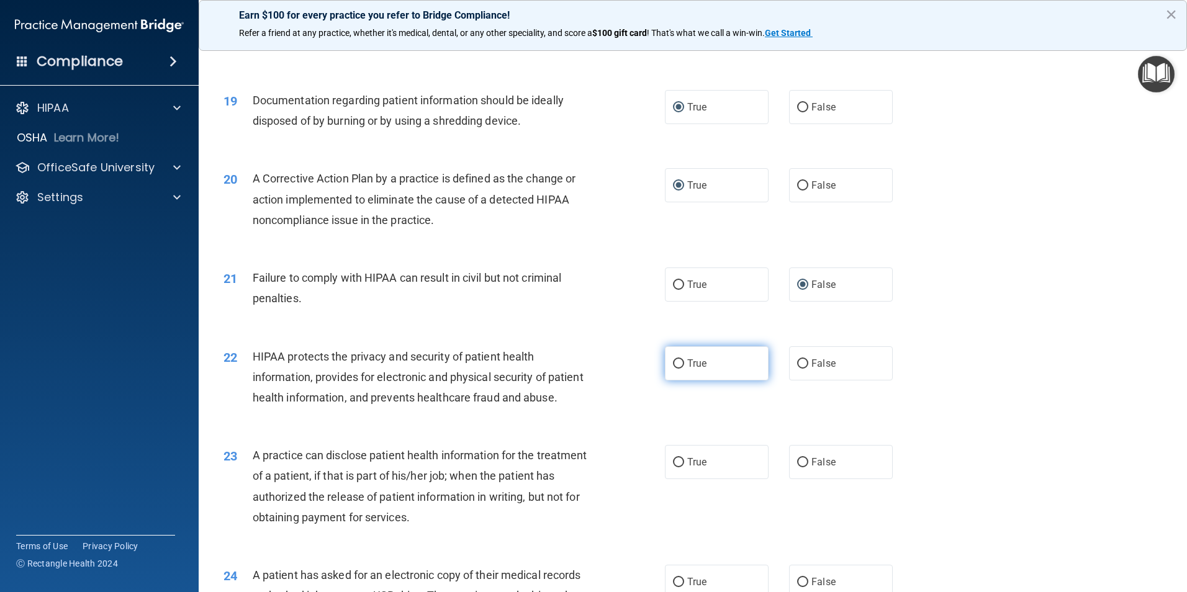
click at [673, 369] on input "True" at bounding box center [678, 363] width 11 height 9
radio input "true"
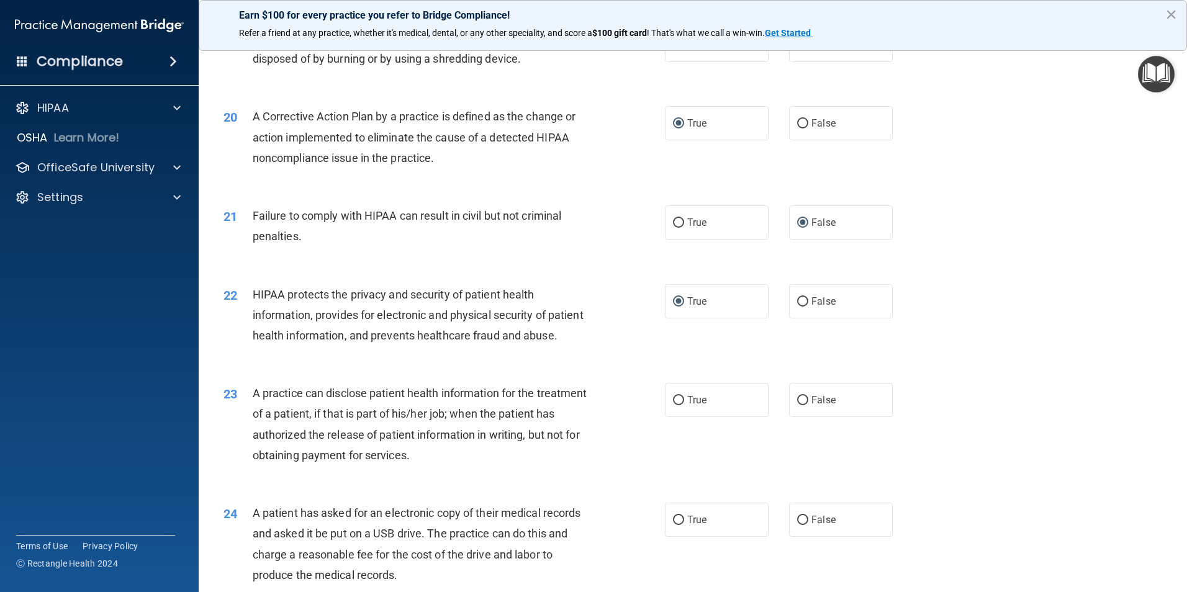
scroll to position [1738, 0]
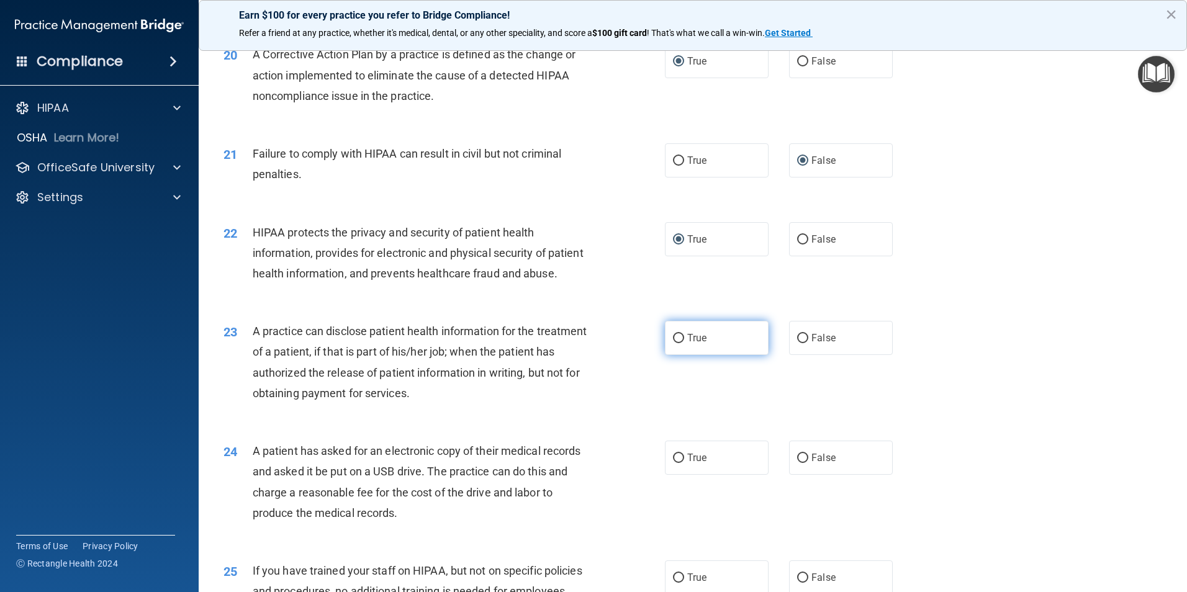
click at [679, 343] on input "True" at bounding box center [678, 338] width 11 height 9
radio input "true"
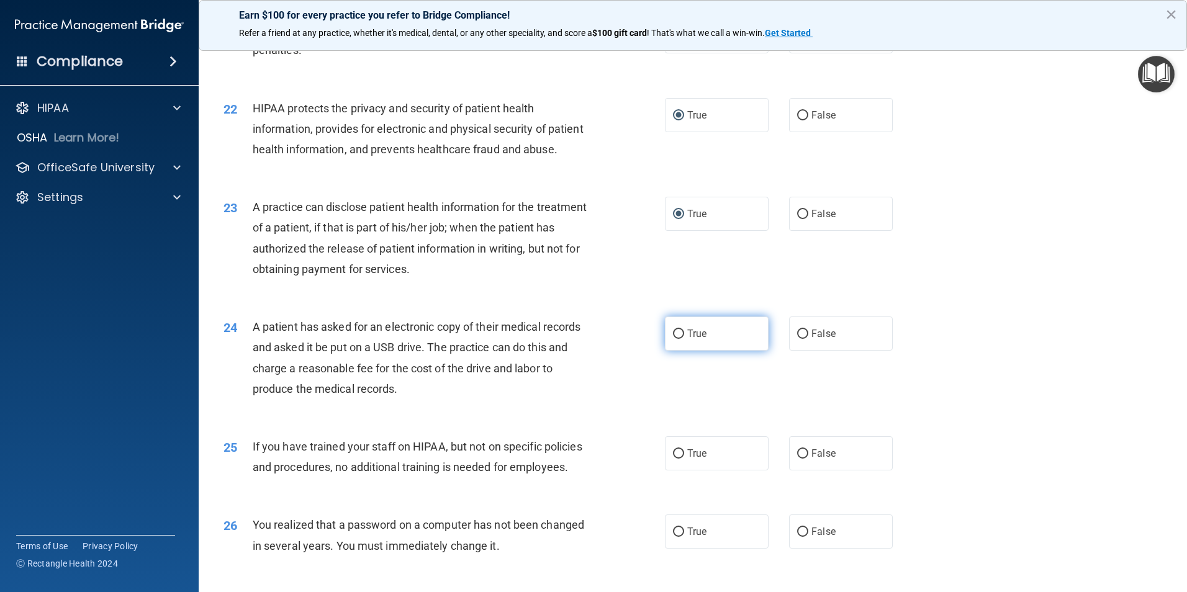
click at [674, 339] on input "True" at bounding box center [678, 334] width 11 height 9
radio input "true"
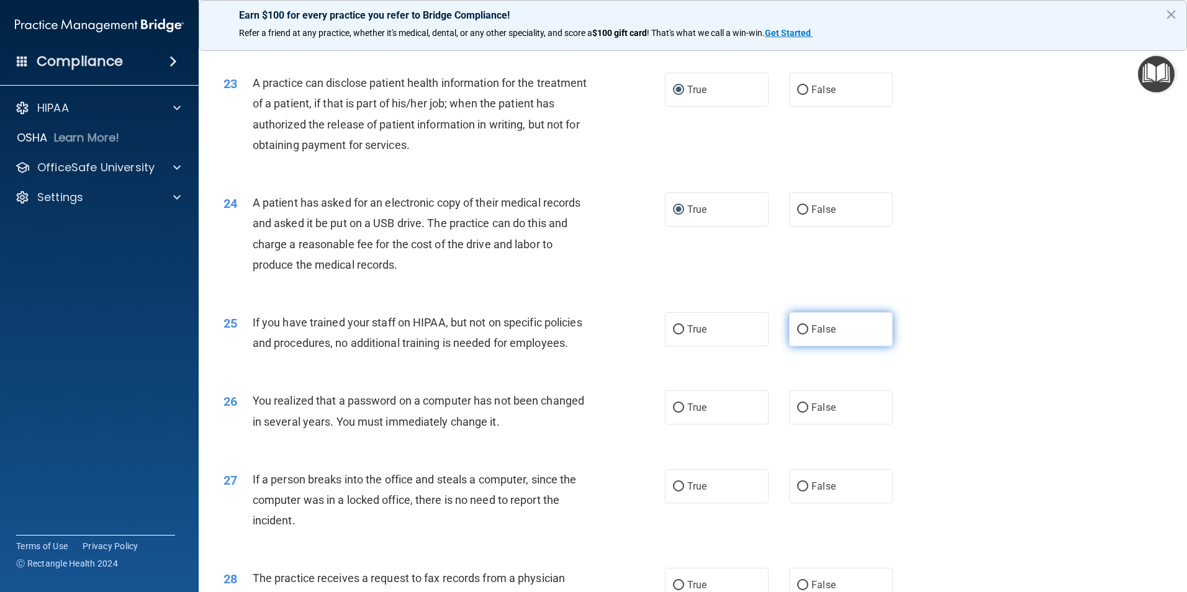
click at [797, 335] on input "False" at bounding box center [802, 329] width 11 height 9
radio input "true"
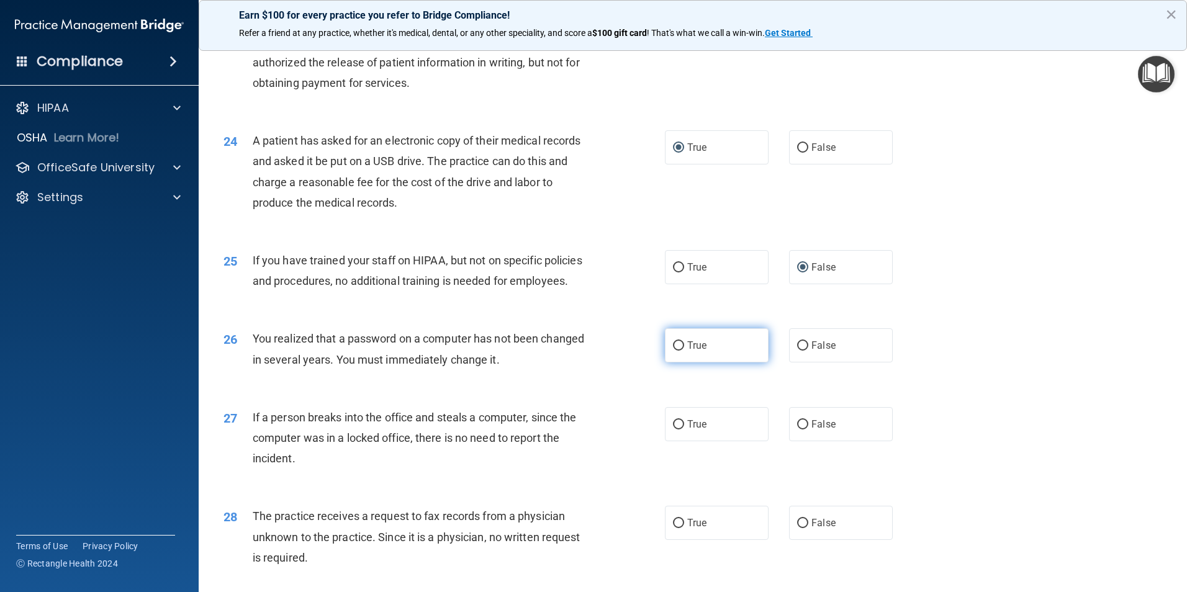
click at [673, 351] on input "True" at bounding box center [678, 345] width 11 height 9
radio input "true"
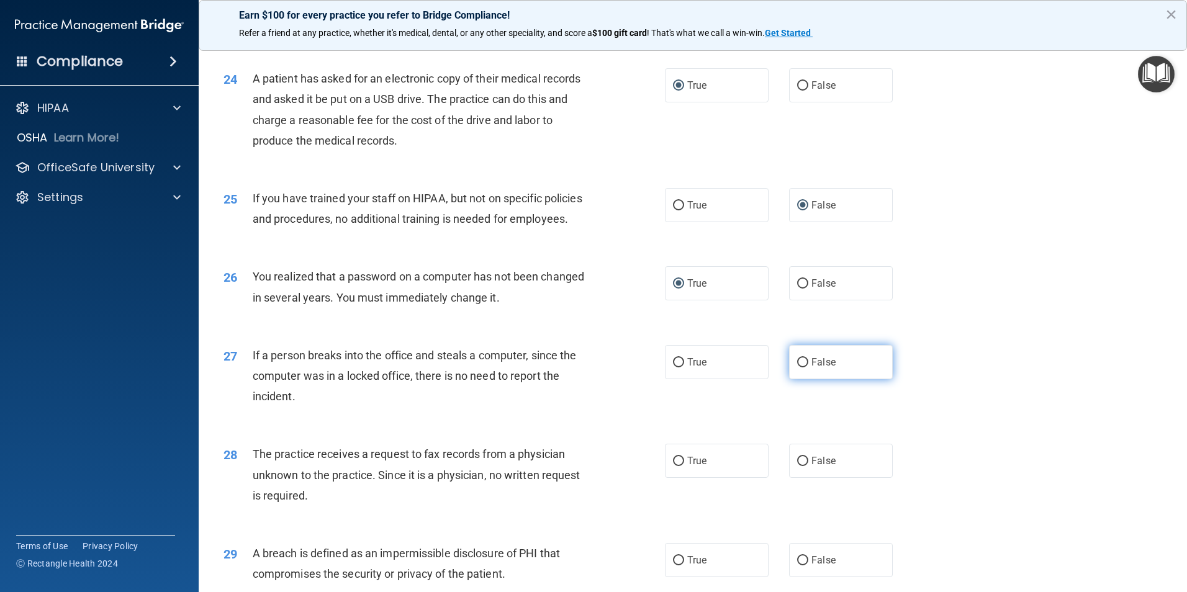
click at [797, 367] on input "False" at bounding box center [802, 362] width 11 height 9
radio input "true"
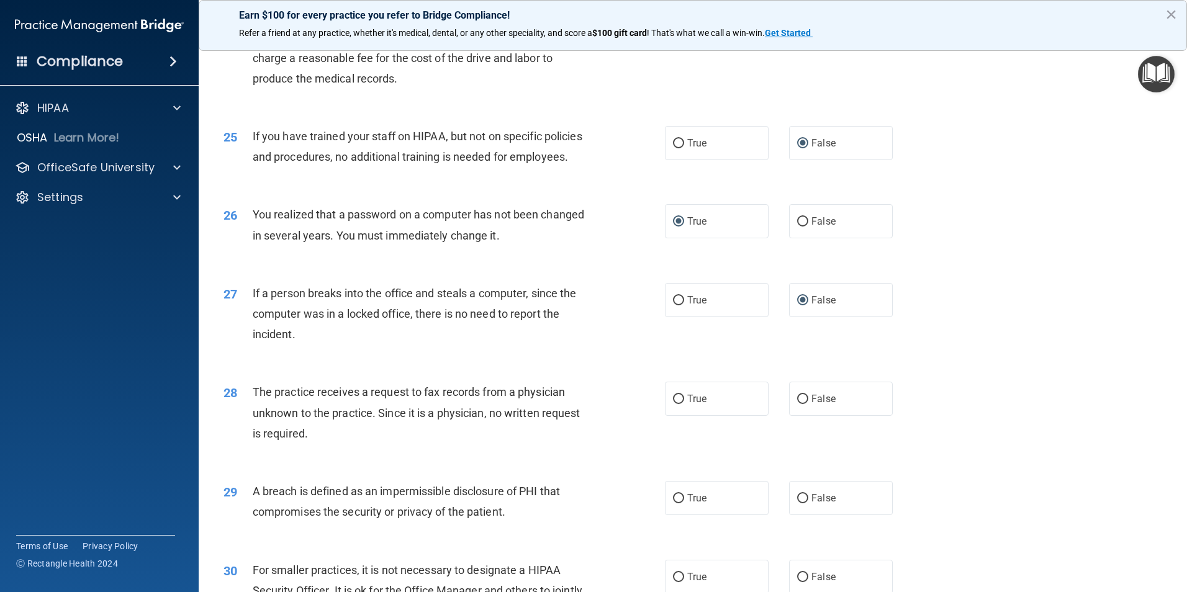
scroll to position [2235, 0]
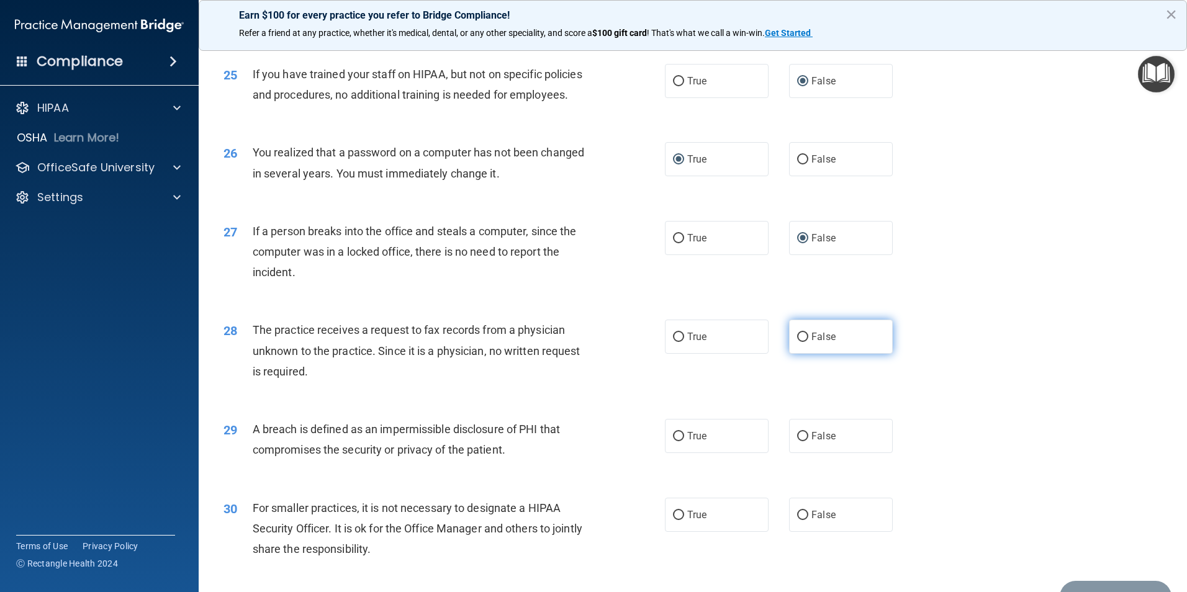
click at [790, 354] on label "False" at bounding box center [841, 337] width 104 height 34
click at [797, 342] on input "False" at bounding box center [802, 337] width 11 height 9
radio input "true"
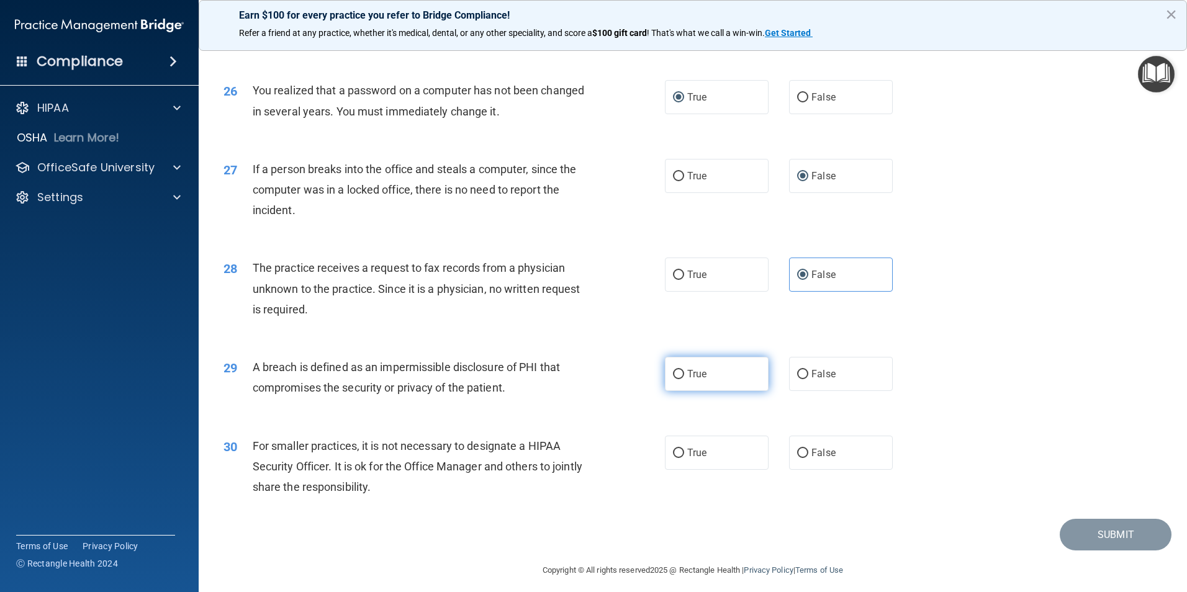
click at [673, 379] on input "True" at bounding box center [678, 374] width 11 height 9
radio input "true"
click at [803, 470] on label "False" at bounding box center [841, 453] width 104 height 34
click at [803, 458] on input "False" at bounding box center [802, 453] width 11 height 9
radio input "true"
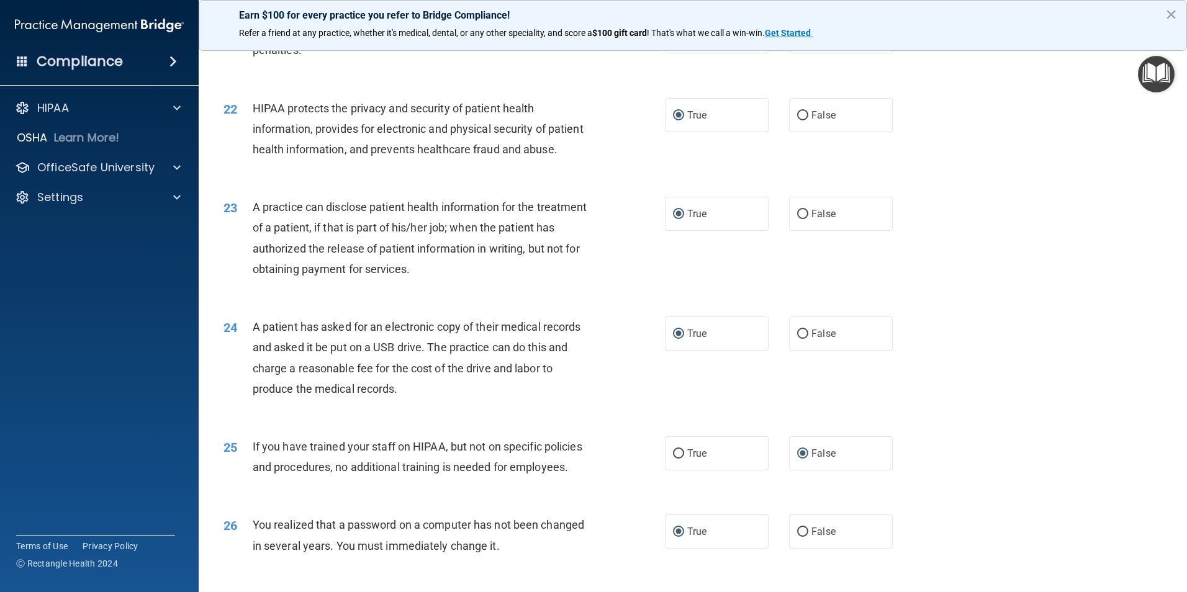
scroll to position [2366, 0]
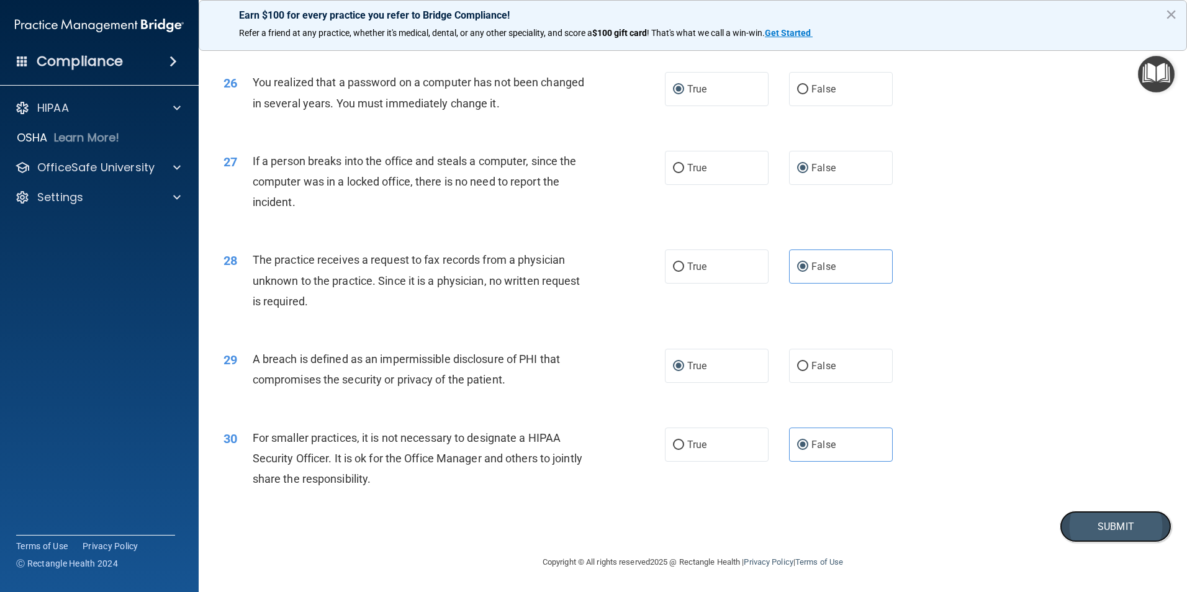
click at [1114, 523] on button "Submit" at bounding box center [1116, 527] width 112 height 32
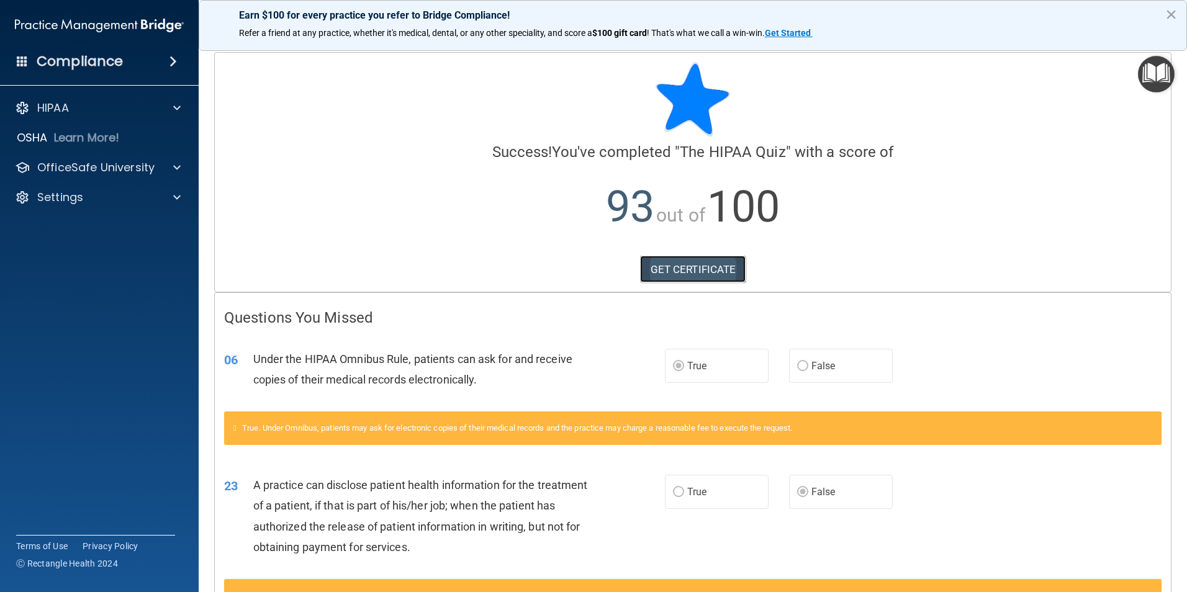
click at [690, 270] on link "GET CERTIFICATE" at bounding box center [693, 269] width 106 height 27
click at [169, 168] on div at bounding box center [175, 167] width 31 height 15
click at [102, 201] on p "HIPAA Training" at bounding box center [59, 197] width 102 height 12
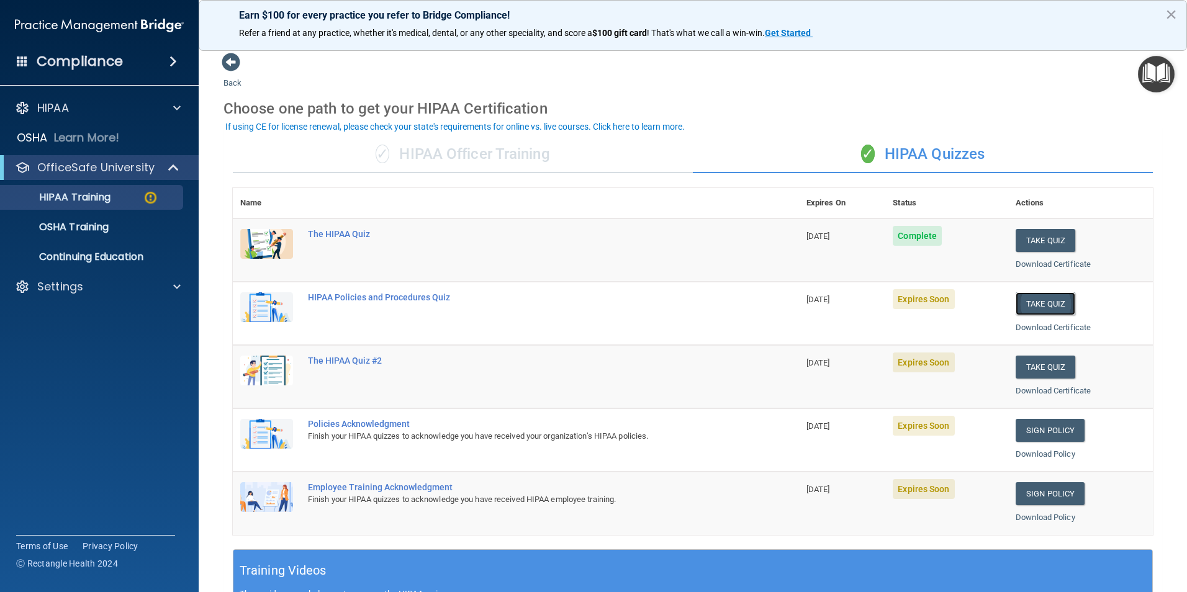
click at [1038, 299] on button "Take Quiz" at bounding box center [1045, 303] width 60 height 23
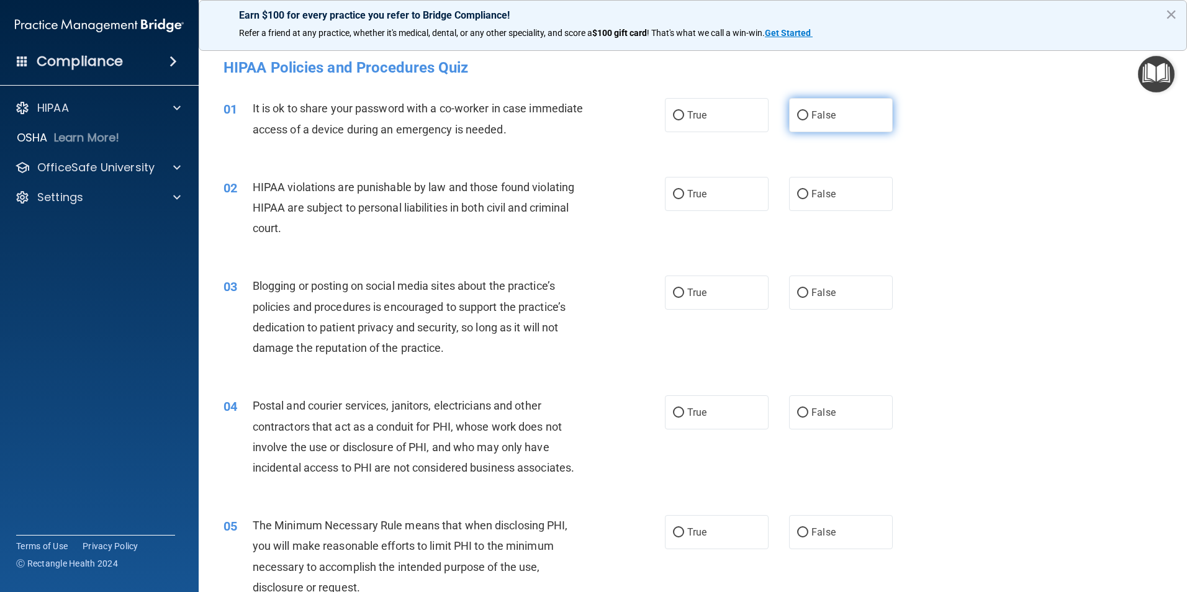
click at [800, 119] on input "False" at bounding box center [802, 115] width 11 height 9
radio input "true"
click at [677, 195] on input "True" at bounding box center [678, 194] width 11 height 9
radio input "true"
click at [797, 291] on input "False" at bounding box center [802, 293] width 11 height 9
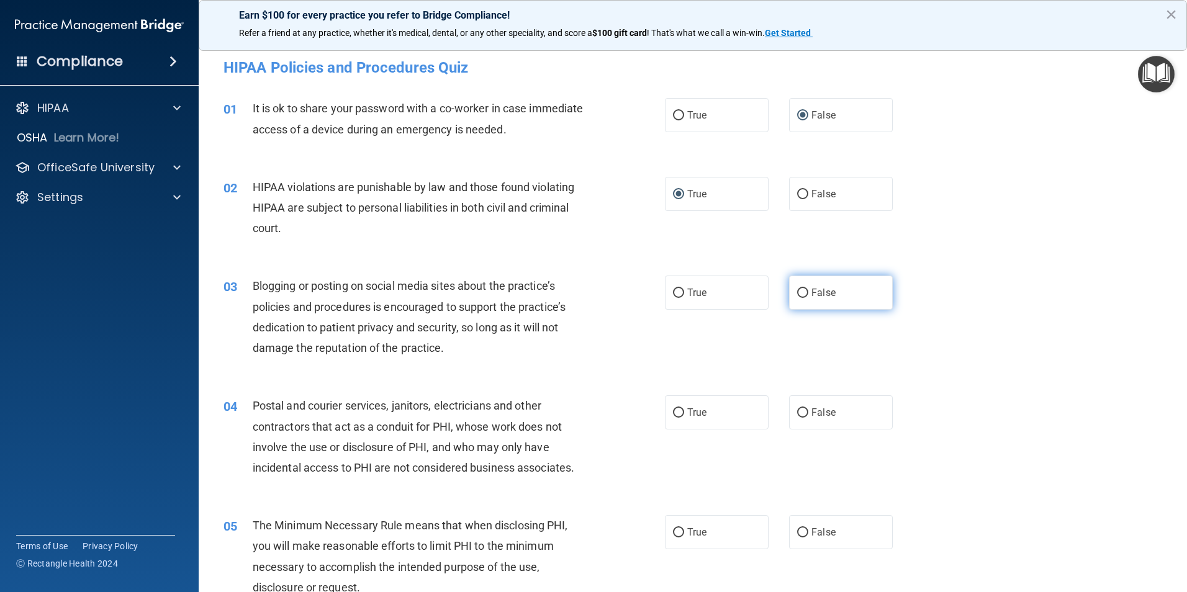
radio input "true"
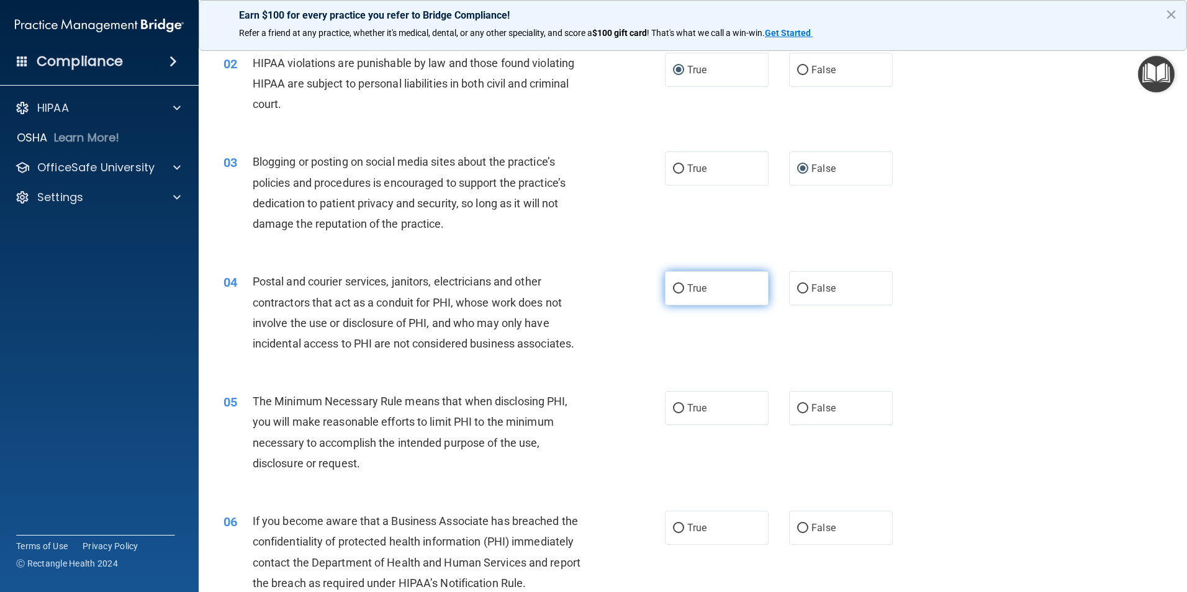
click at [673, 289] on input "True" at bounding box center [678, 288] width 11 height 9
radio input "true"
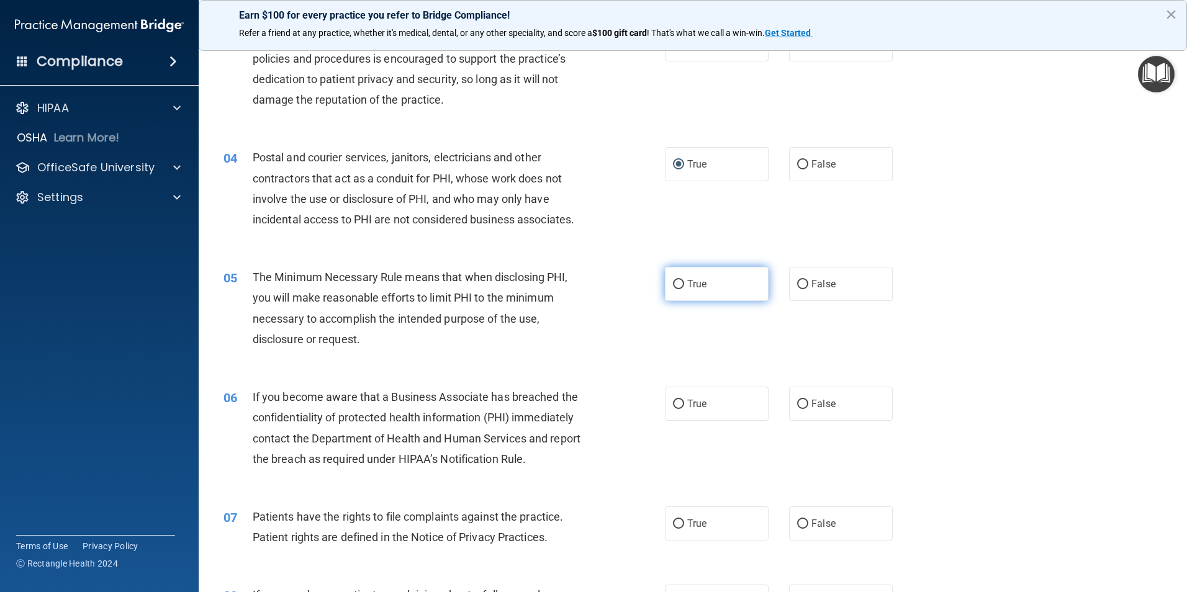
click at [666, 286] on label "True" at bounding box center [717, 284] width 104 height 34
click at [673, 286] on input "True" at bounding box center [678, 284] width 11 height 9
radio input "true"
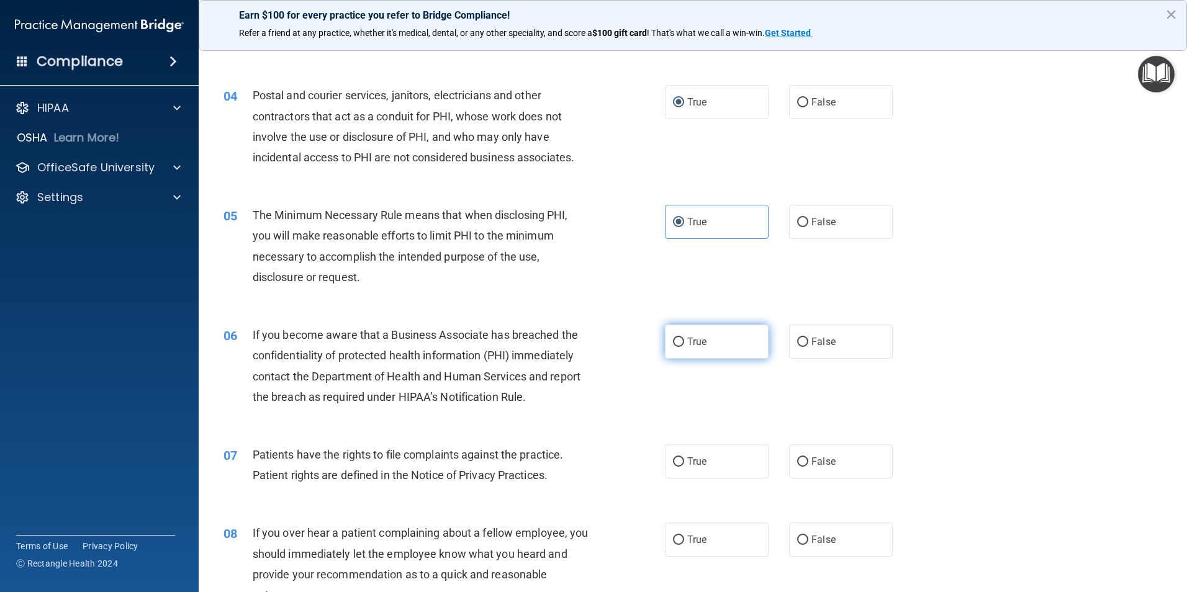
click at [676, 348] on label "True" at bounding box center [717, 342] width 104 height 34
click at [676, 347] on input "True" at bounding box center [678, 342] width 11 height 9
radio input "true"
click at [675, 459] on input "True" at bounding box center [678, 461] width 11 height 9
radio input "true"
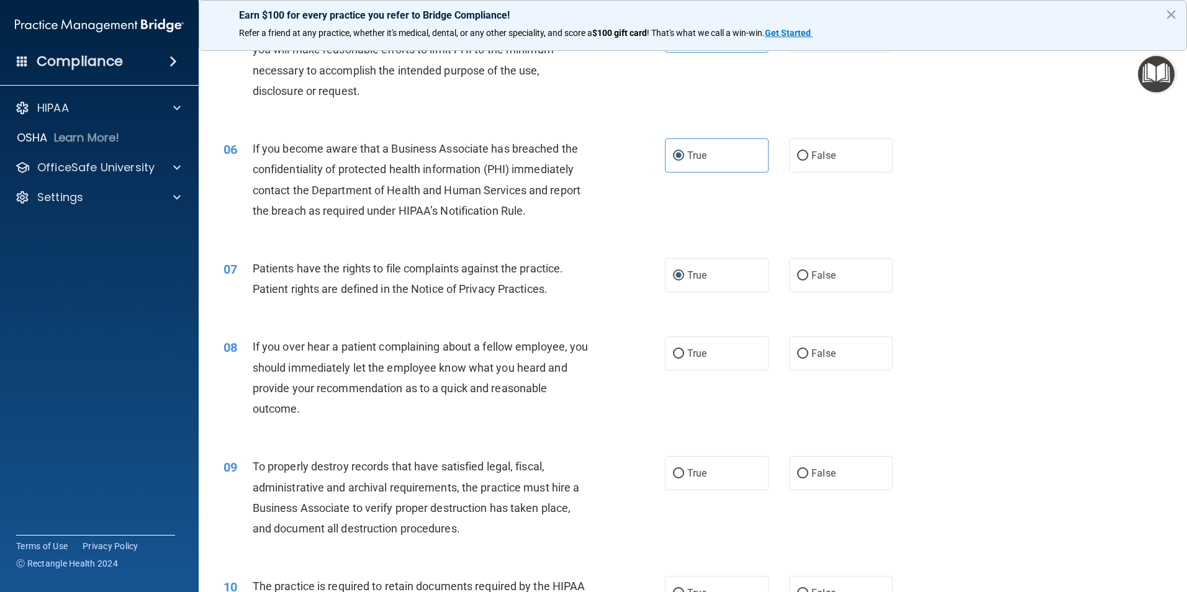
scroll to position [559, 0]
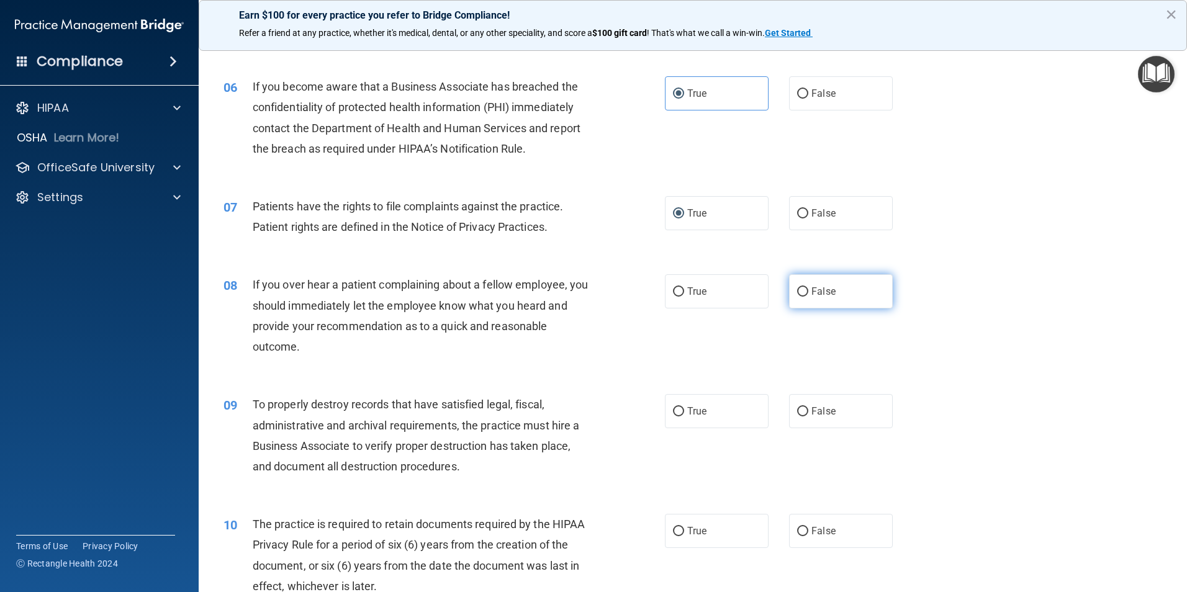
click at [798, 292] on input "False" at bounding box center [802, 291] width 11 height 9
radio input "true"
click at [673, 409] on input "True" at bounding box center [678, 411] width 11 height 9
radio input "true"
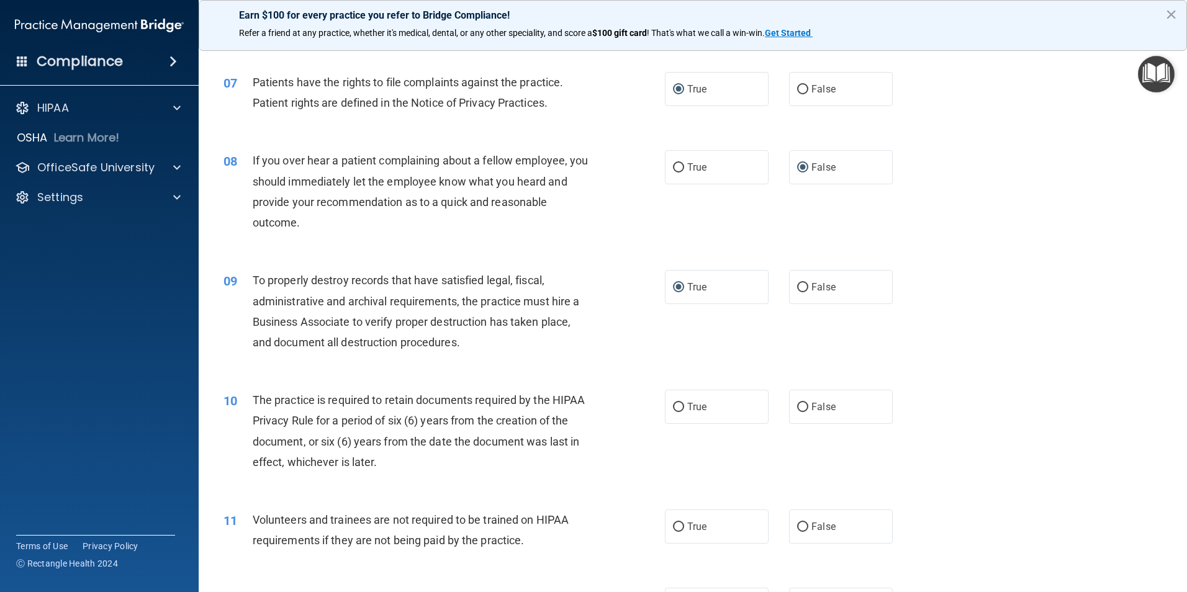
scroll to position [745, 0]
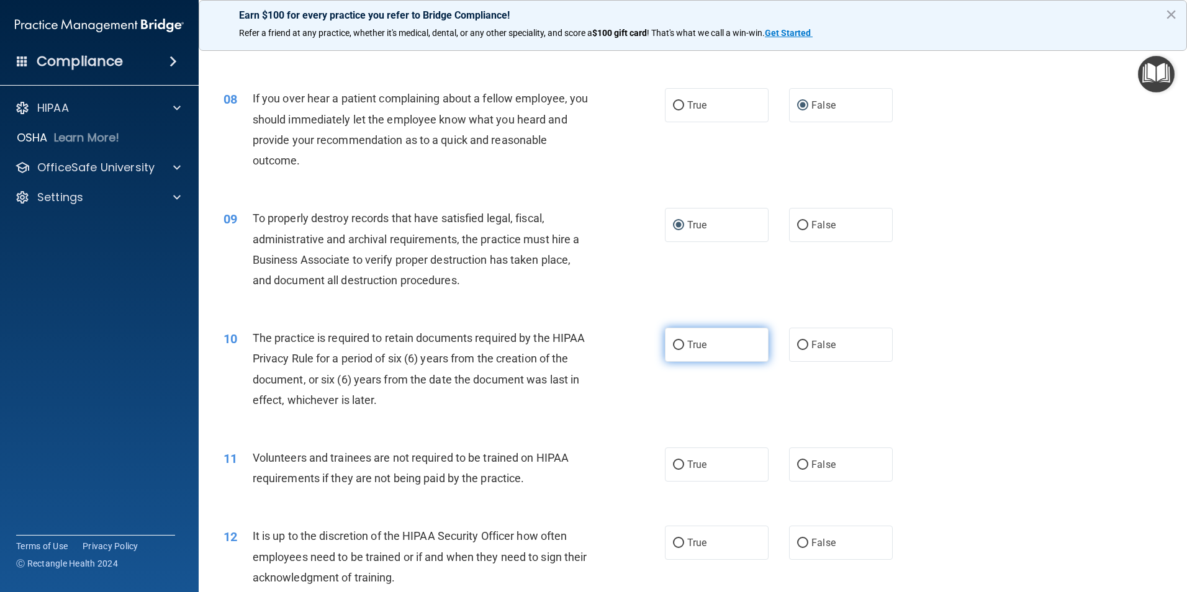
click at [674, 342] on input "True" at bounding box center [678, 345] width 11 height 9
radio input "true"
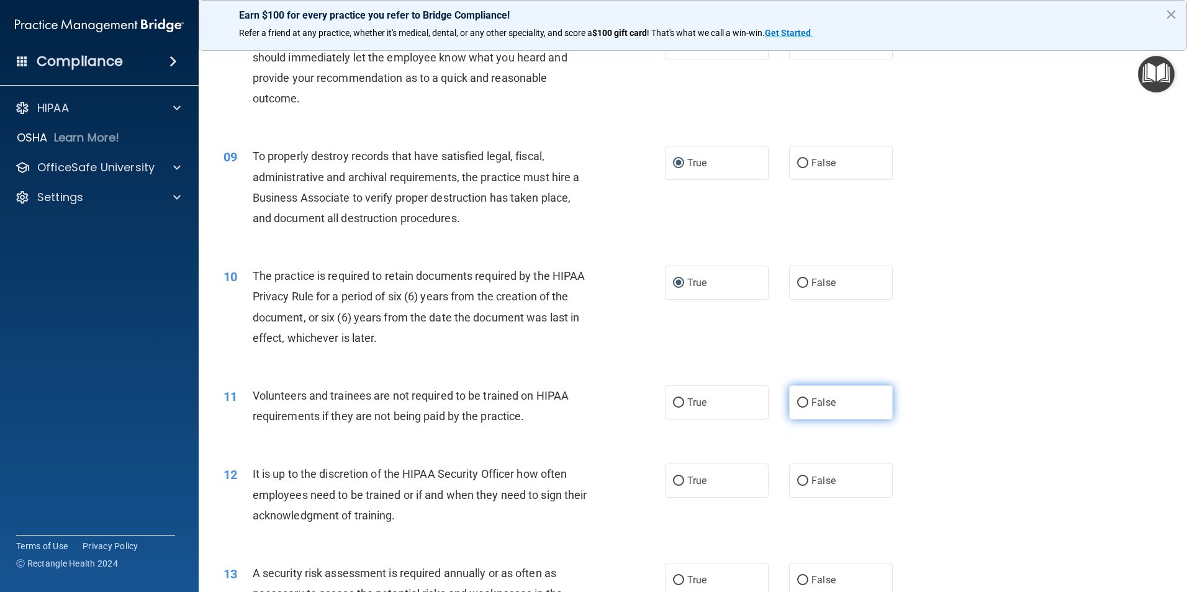
click at [797, 403] on input "False" at bounding box center [802, 402] width 11 height 9
radio input "true"
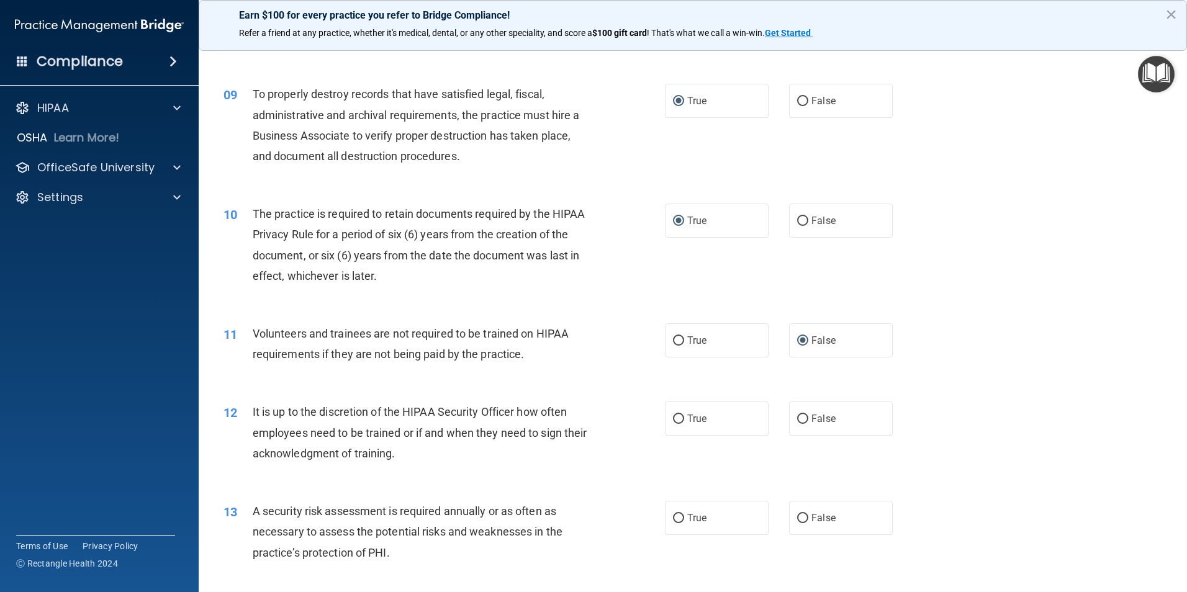
scroll to position [931, 0]
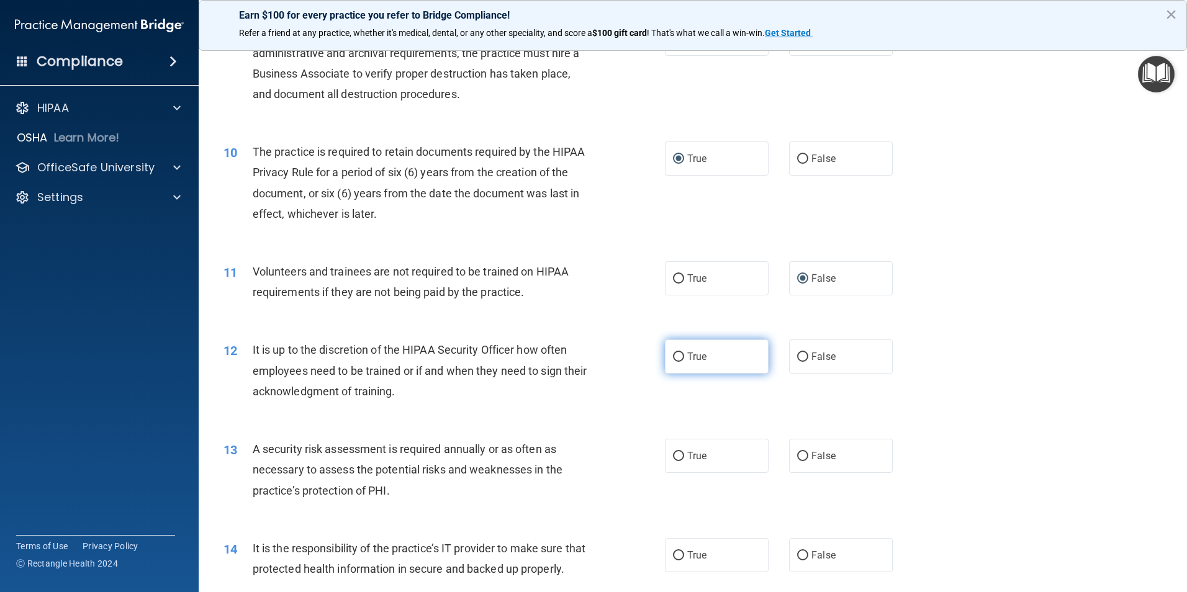
click at [673, 354] on input "True" at bounding box center [678, 357] width 11 height 9
radio input "true"
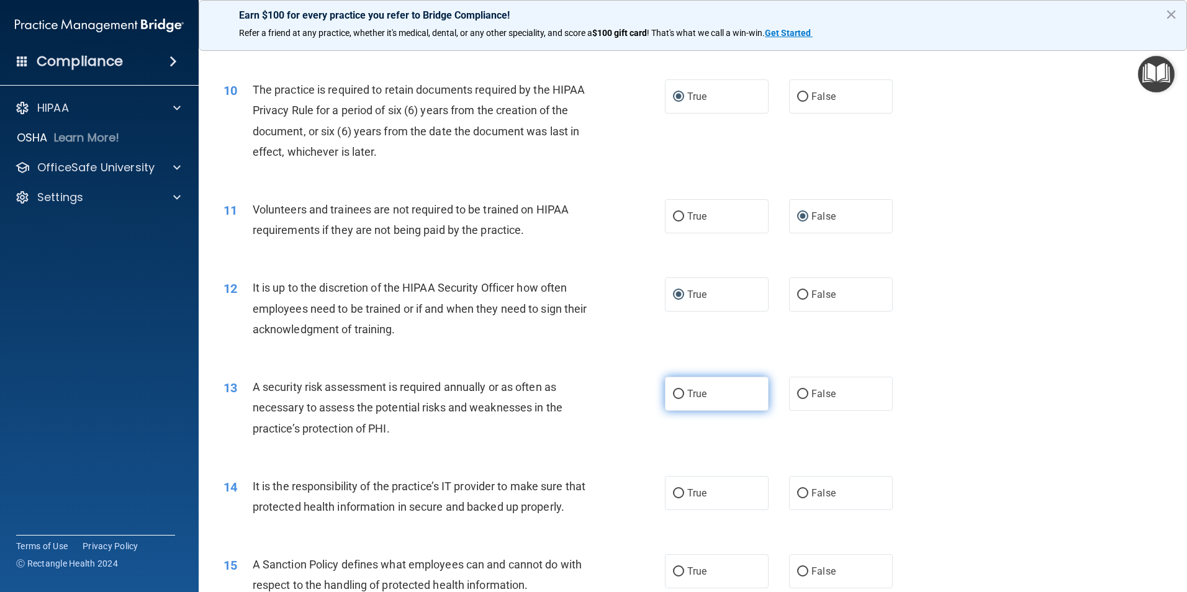
click at [677, 393] on input "True" at bounding box center [678, 394] width 11 height 9
radio input "true"
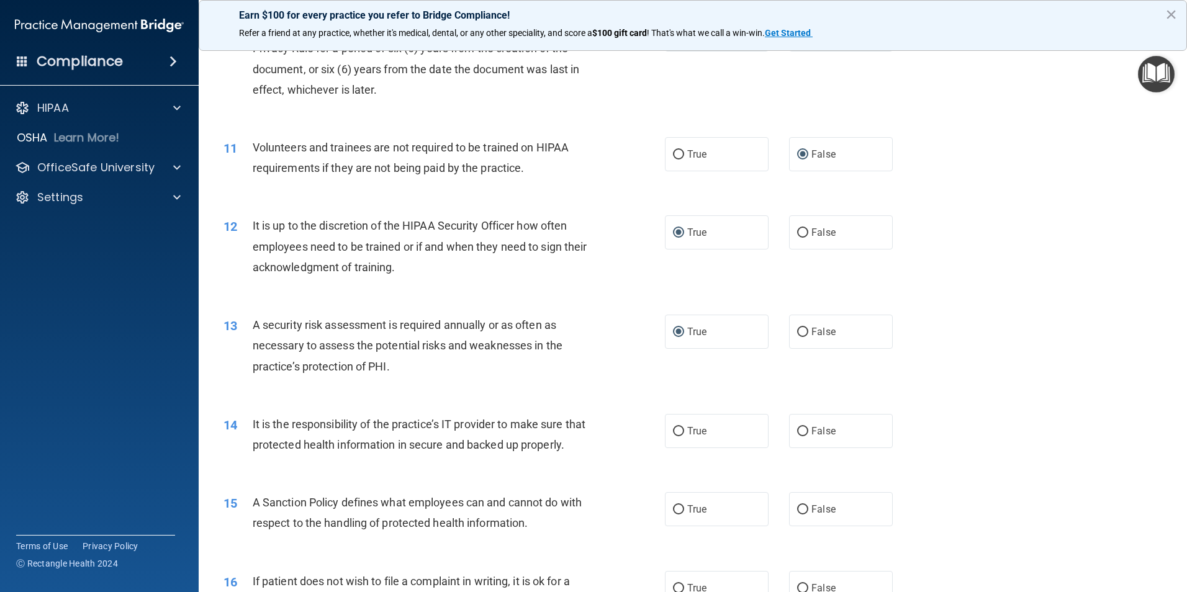
scroll to position [1117, 0]
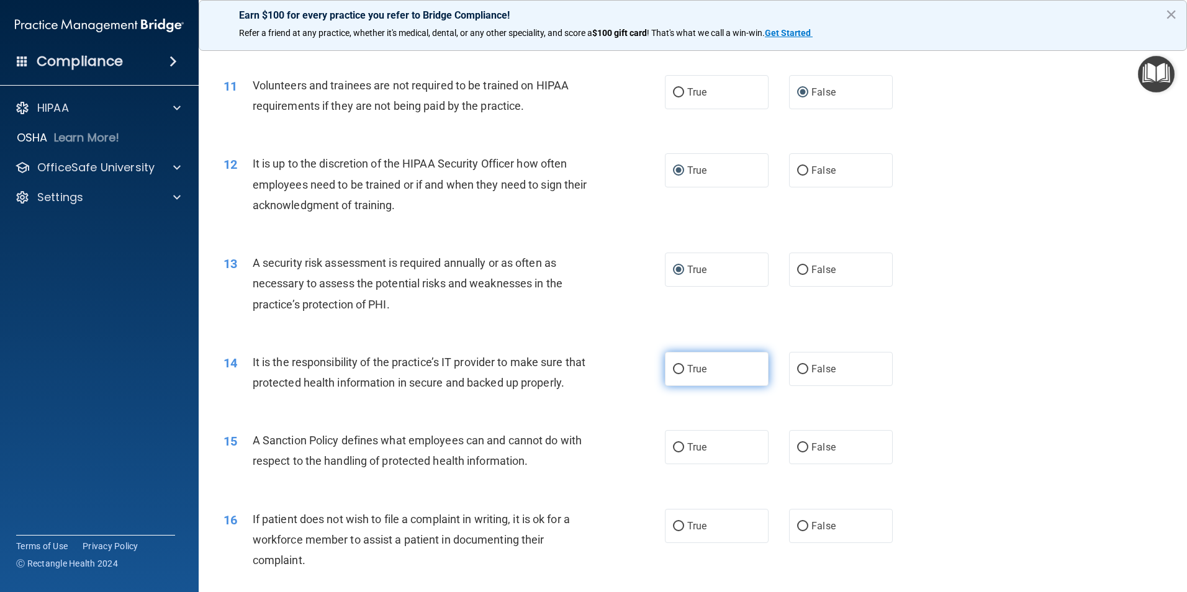
click at [675, 372] on input "True" at bounding box center [678, 369] width 11 height 9
radio input "true"
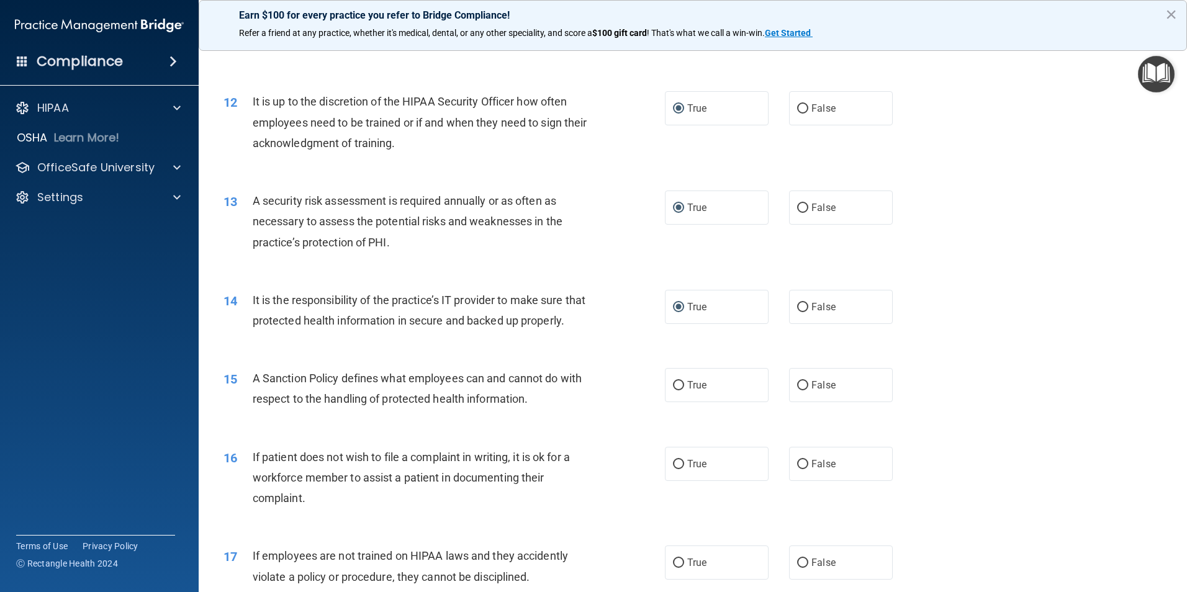
scroll to position [1241, 0]
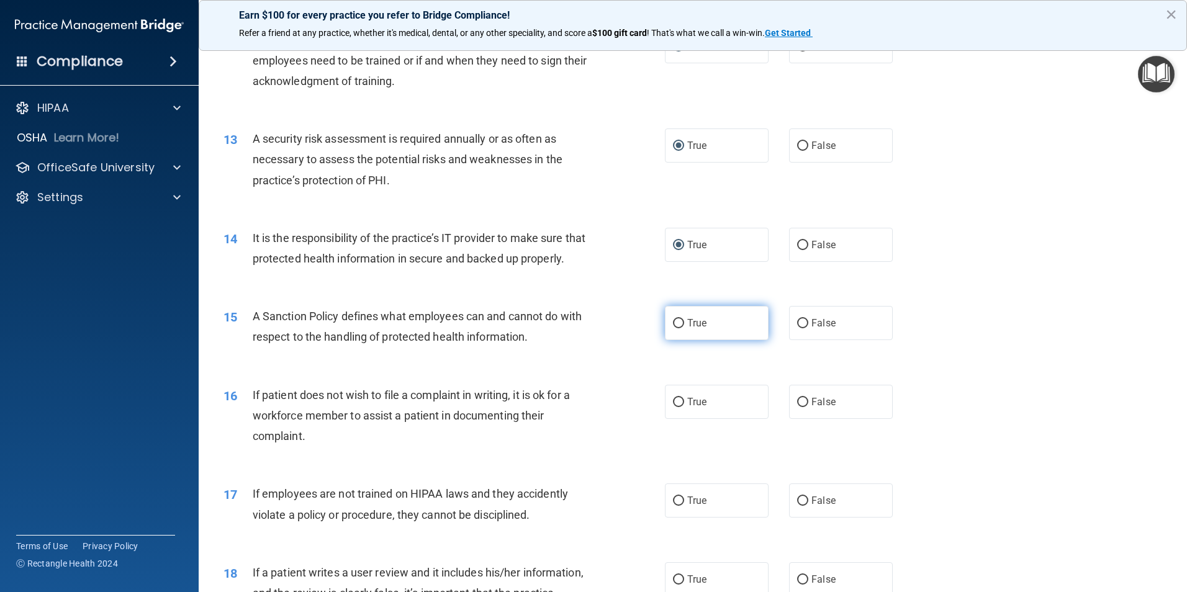
click at [673, 328] on input "True" at bounding box center [678, 323] width 11 height 9
radio input "true"
click at [677, 419] on label "True" at bounding box center [717, 402] width 104 height 34
click at [677, 407] on input "True" at bounding box center [678, 402] width 11 height 9
radio input "true"
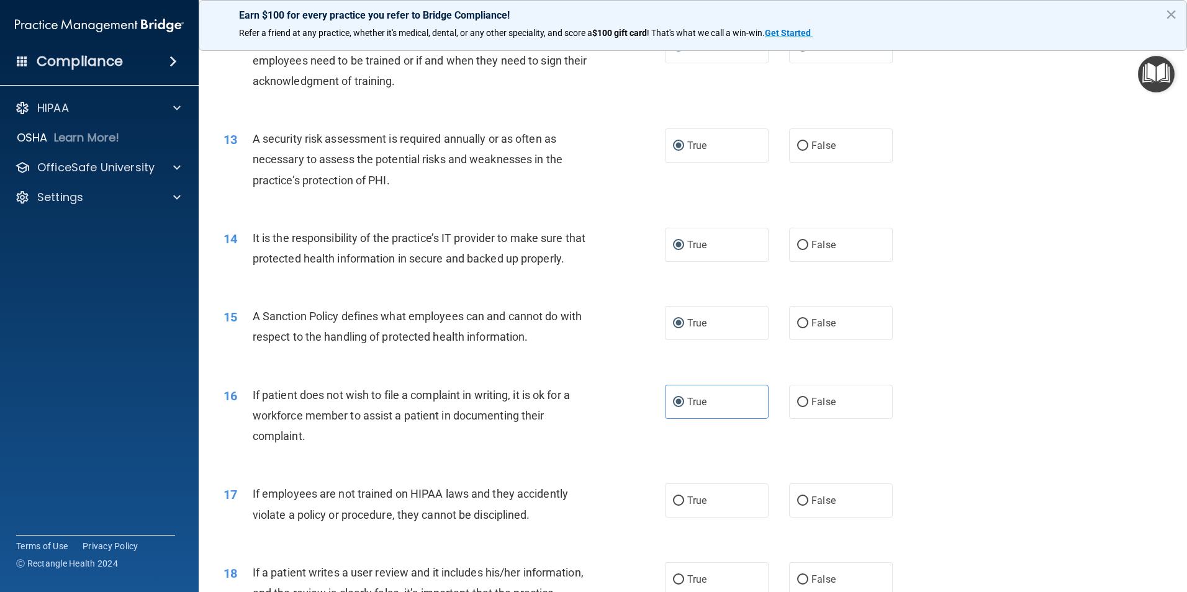
scroll to position [1366, 0]
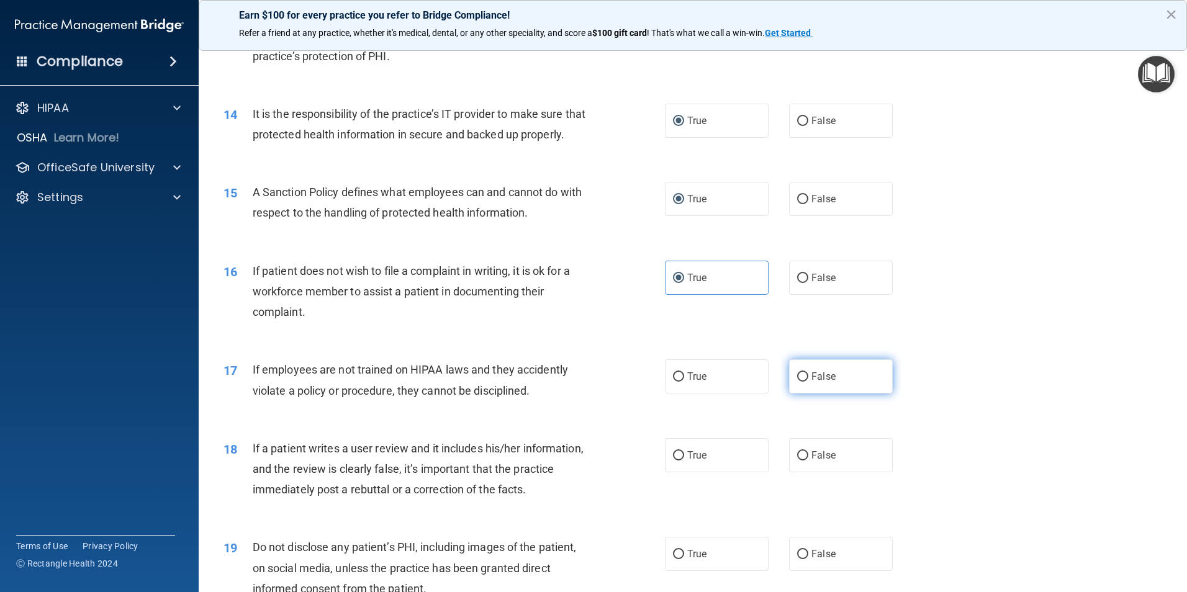
click at [797, 382] on input "False" at bounding box center [802, 376] width 11 height 9
radio input "true"
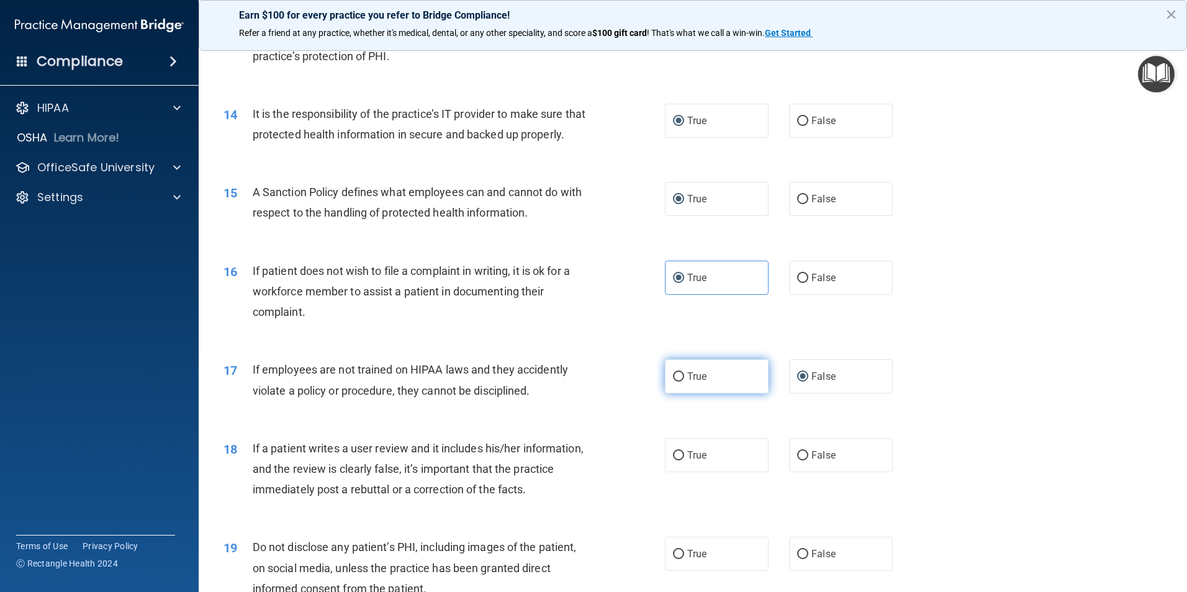
click at [675, 382] on input "True" at bounding box center [678, 376] width 11 height 9
radio input "true"
radio input "false"
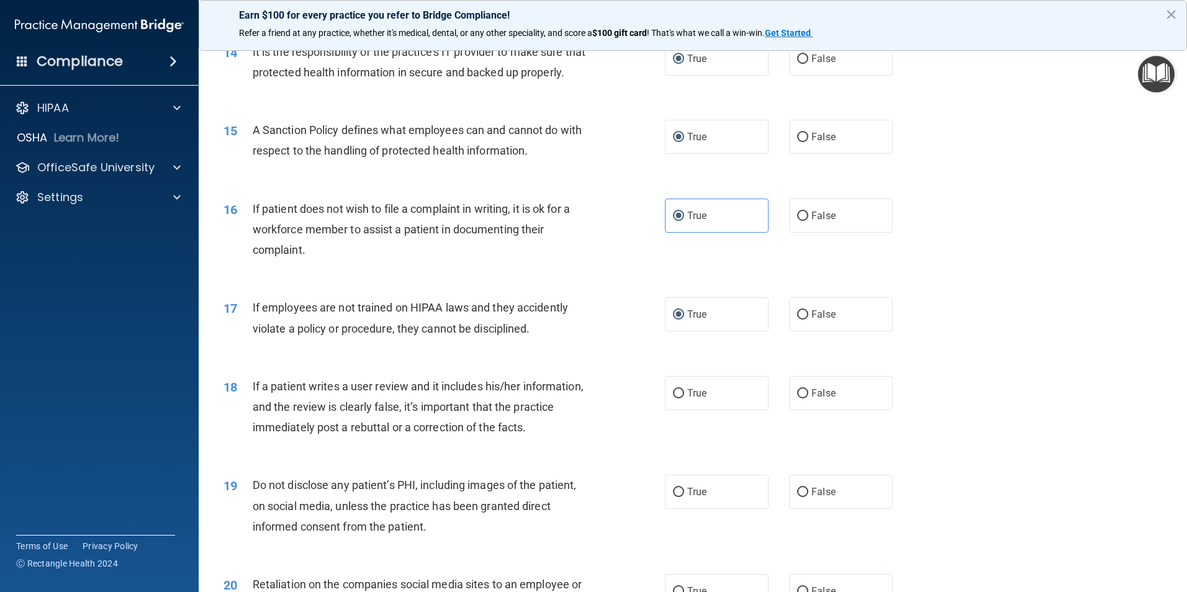
scroll to position [1490, 0]
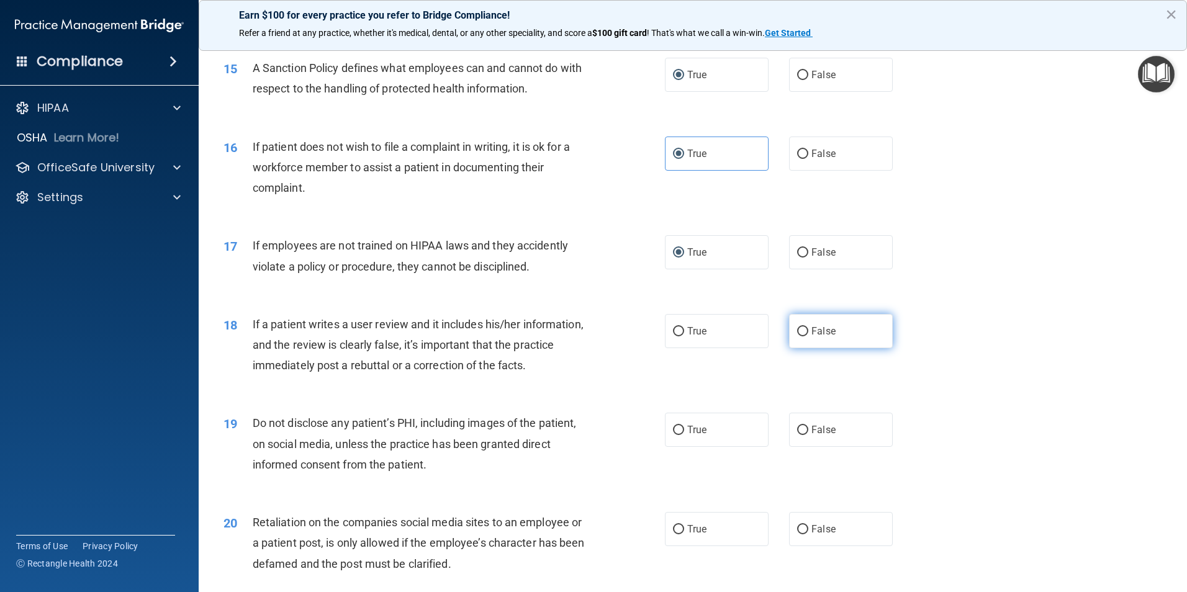
click at [799, 336] on input "False" at bounding box center [802, 331] width 11 height 9
radio input "true"
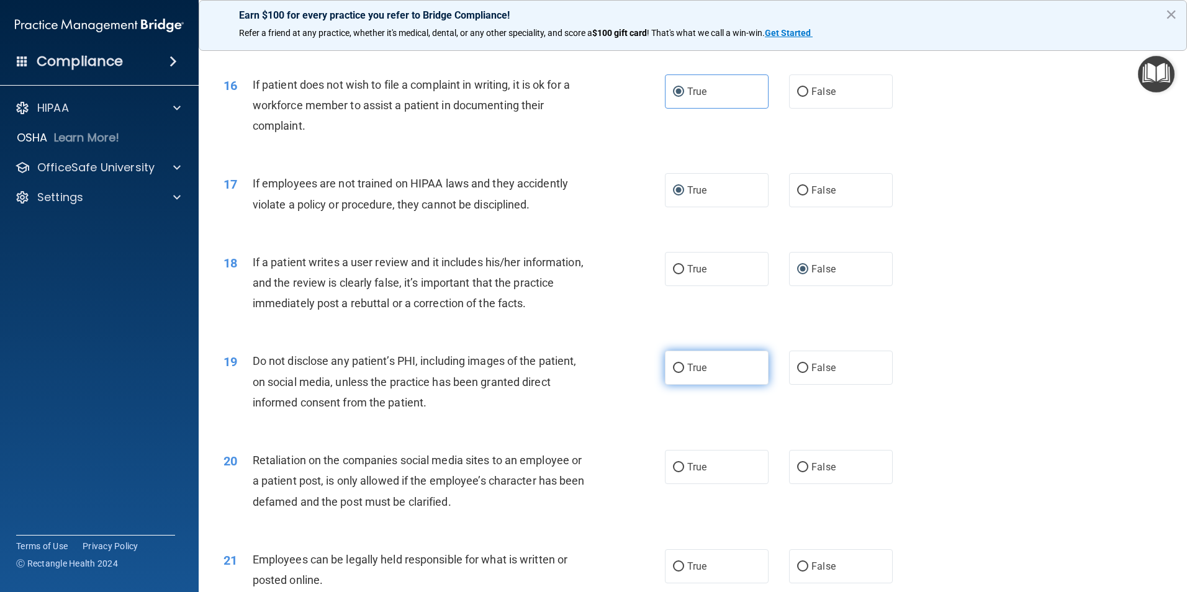
click at [673, 373] on input "True" at bounding box center [678, 368] width 11 height 9
radio input "true"
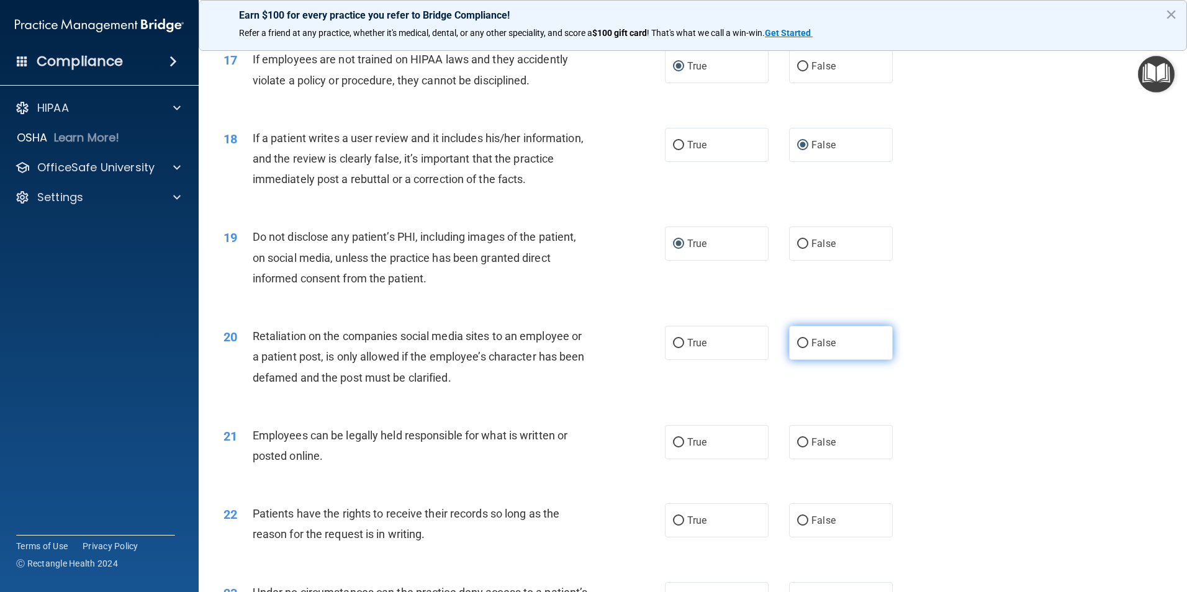
click at [801, 348] on input "False" at bounding box center [802, 343] width 11 height 9
radio input "true"
click at [673, 448] on input "True" at bounding box center [678, 442] width 11 height 9
radio input "true"
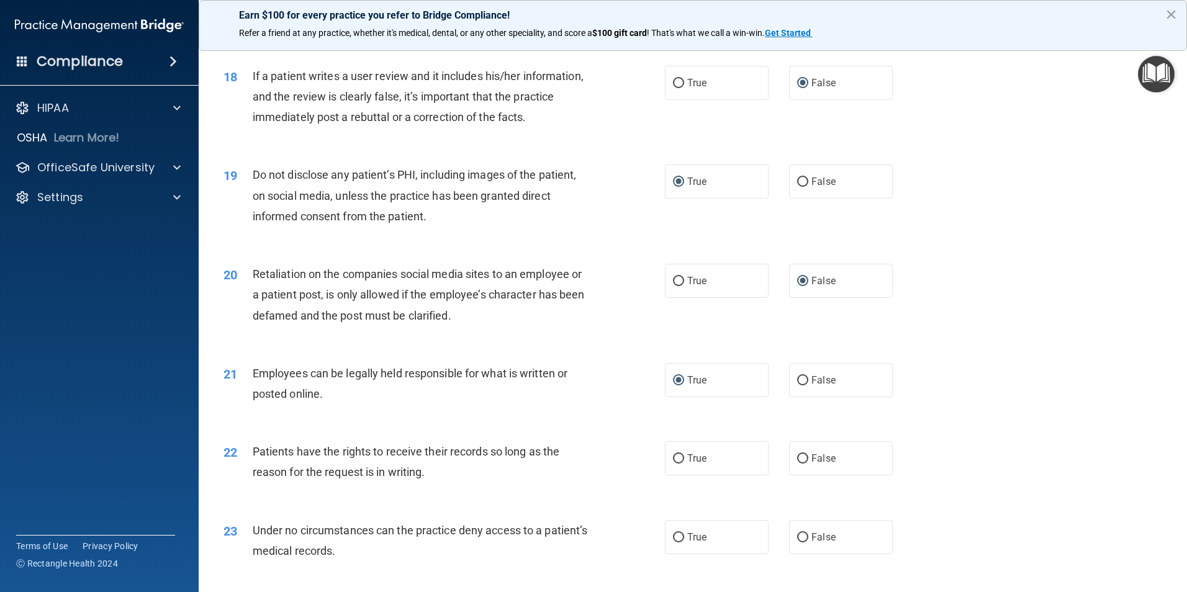
scroll to position [1800, 0]
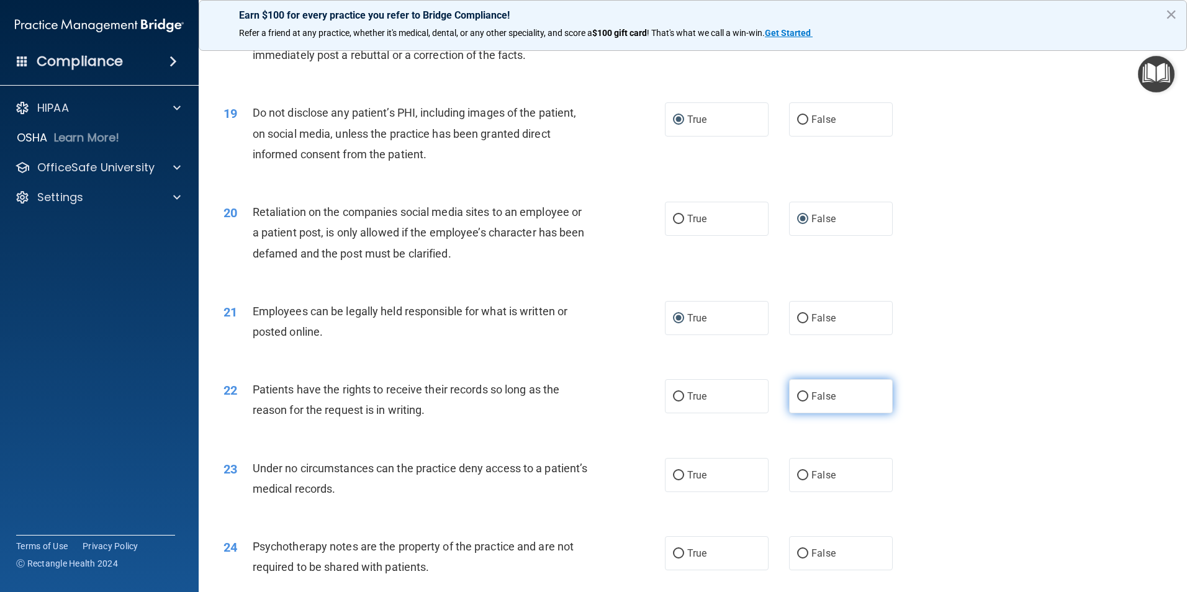
click at [797, 402] on input "False" at bounding box center [802, 396] width 11 height 9
radio input "true"
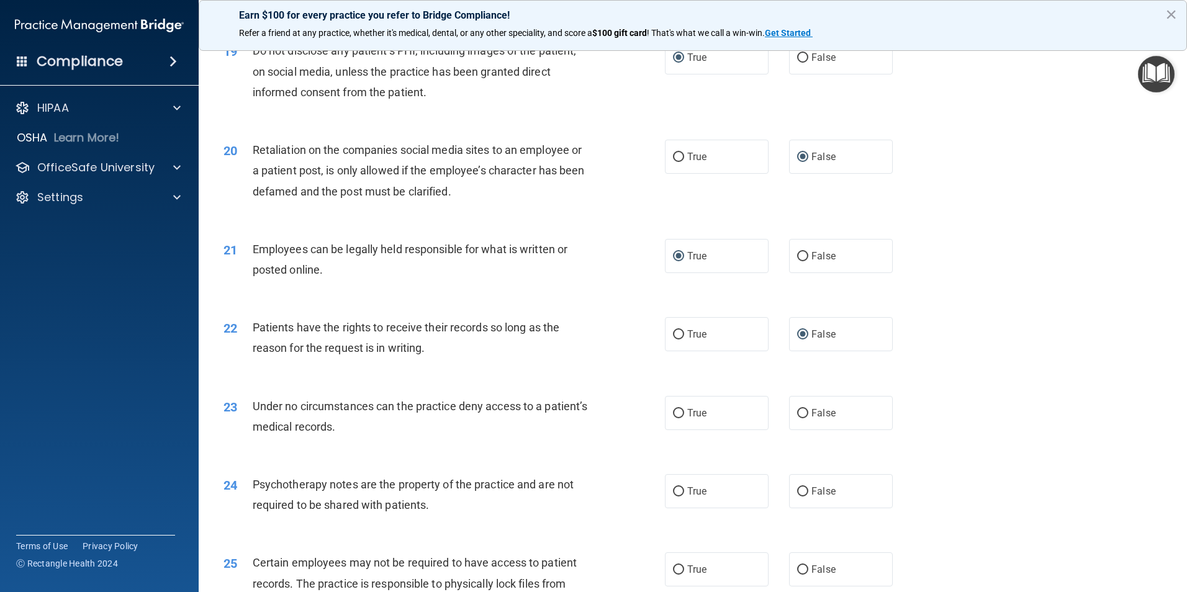
scroll to position [1924, 0]
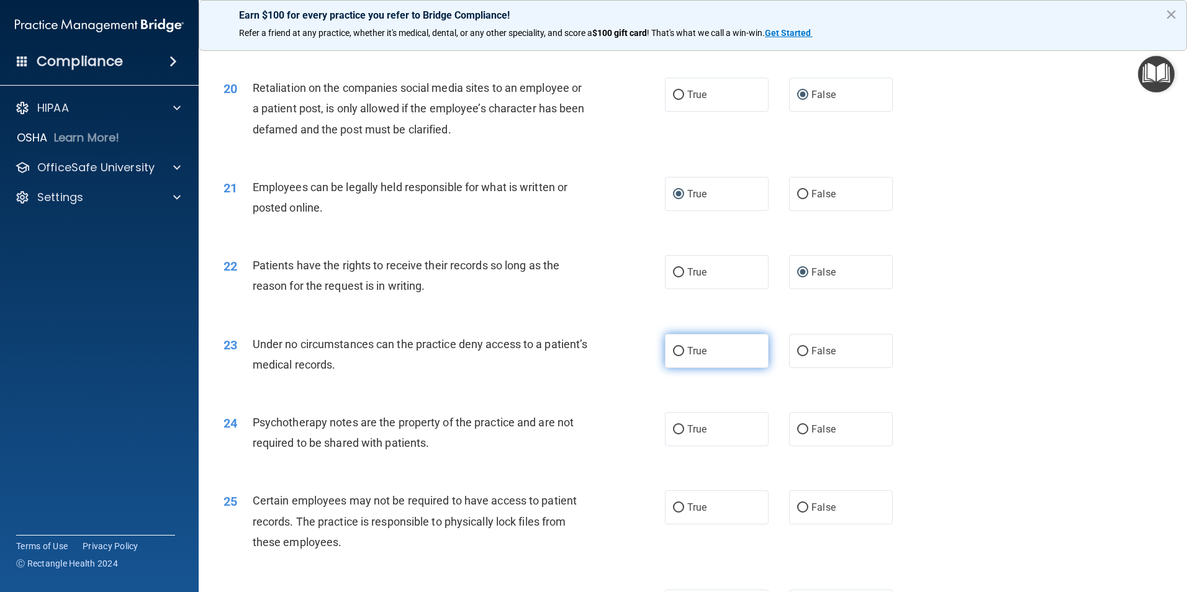
click at [675, 356] on input "True" at bounding box center [678, 351] width 11 height 9
radio input "true"
